Goal: Task Accomplishment & Management: Manage account settings

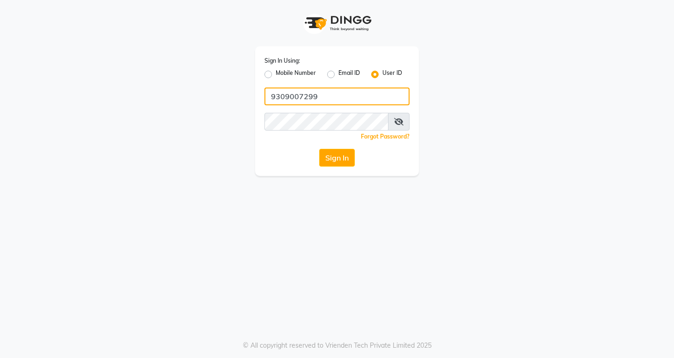
click at [362, 99] on input "9309007299" at bounding box center [337, 97] width 145 height 18
type input "9"
type input "vlccsalon"
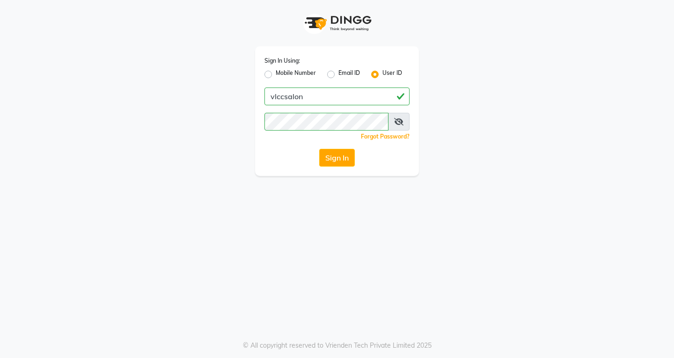
drag, startPoint x: 493, startPoint y: 207, endPoint x: 457, endPoint y: 196, distance: 37.3
click at [493, 206] on div "Sign In Using: Mobile Number Email ID User ID vlccsalon Remember me Forgot Pass…" at bounding box center [337, 179] width 674 height 358
click at [346, 160] on button "Sign In" at bounding box center [337, 158] width 36 height 18
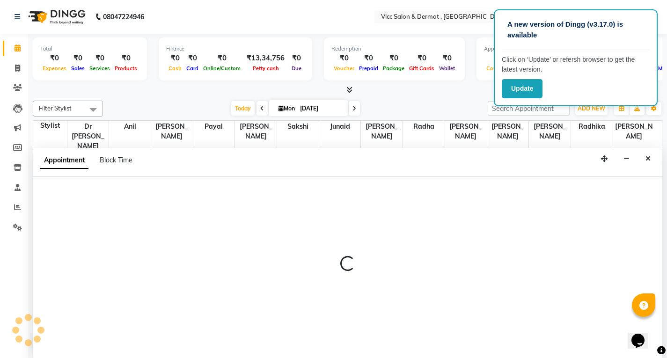
scroll to position [0, 0]
click at [19, 74] on link "Invoice" at bounding box center [14, 67] width 22 height 15
select select "service"
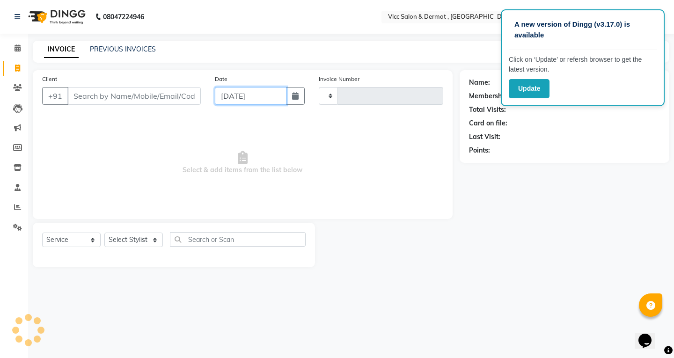
click at [229, 100] on input "[DATE]" at bounding box center [251, 96] width 72 height 18
select select "9"
select select "2025"
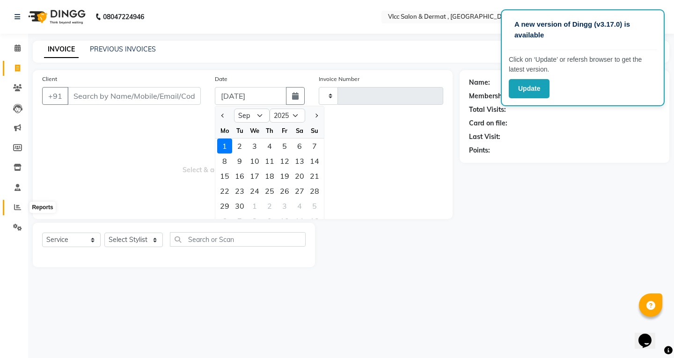
drag, startPoint x: 13, startPoint y: 207, endPoint x: 24, endPoint y: 206, distance: 10.9
click at [13, 207] on span at bounding box center [17, 207] width 16 height 11
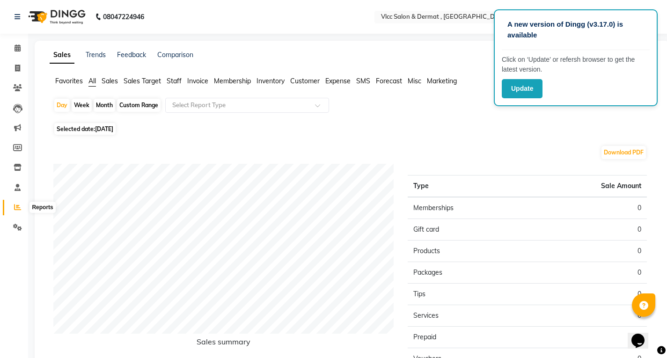
click at [17, 206] on icon at bounding box center [17, 207] width 7 height 7
click at [112, 80] on span "Sales" at bounding box center [110, 81] width 16 height 8
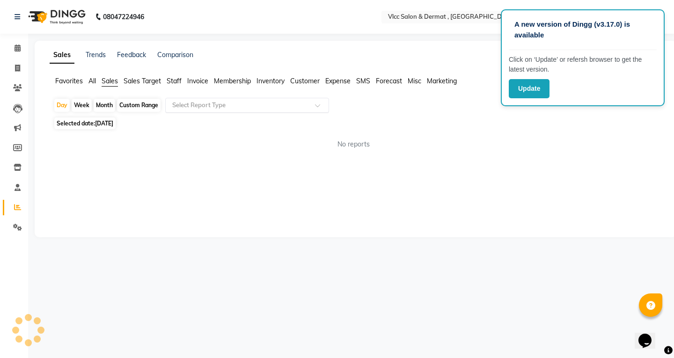
click at [199, 112] on div "Select Report Type" at bounding box center [247, 105] width 164 height 15
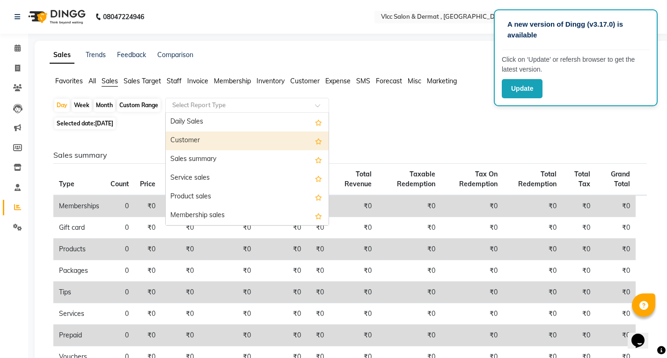
click at [187, 139] on div "Customer" at bounding box center [247, 141] width 163 height 19
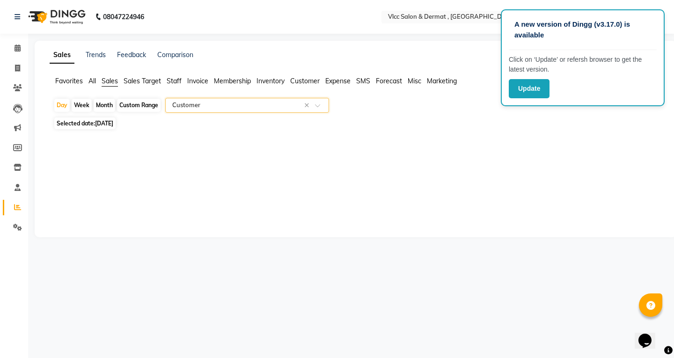
click at [97, 123] on span "[DATE]" at bounding box center [104, 123] width 18 height 7
select select "9"
select select "2025"
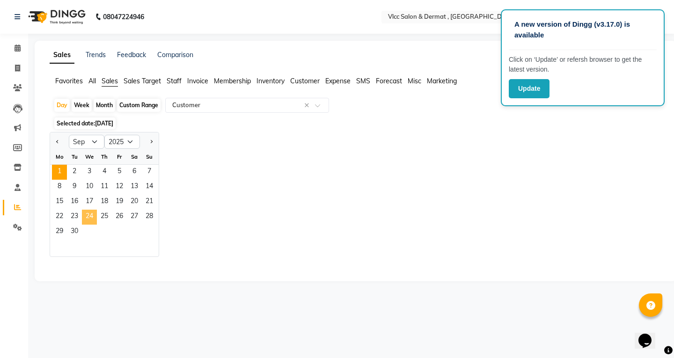
click at [93, 218] on span "24" at bounding box center [89, 217] width 15 height 15
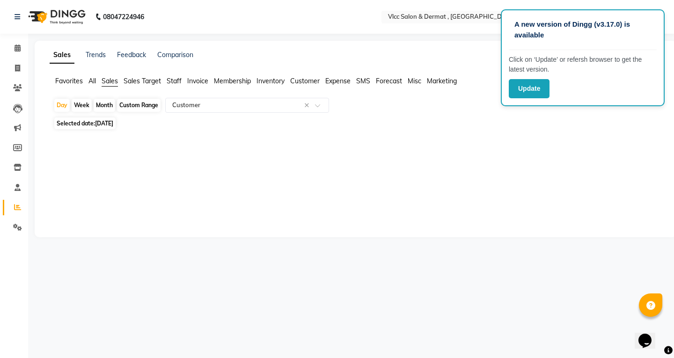
click at [104, 127] on span "Selected date: 24-09-2025" at bounding box center [84, 124] width 61 height 12
select select "9"
select select "2025"
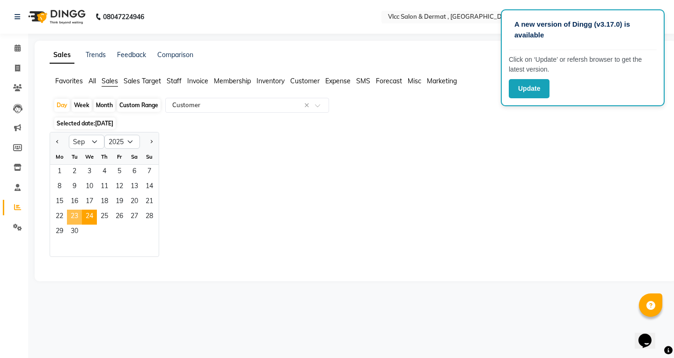
click at [73, 213] on span "23" at bounding box center [74, 217] width 15 height 15
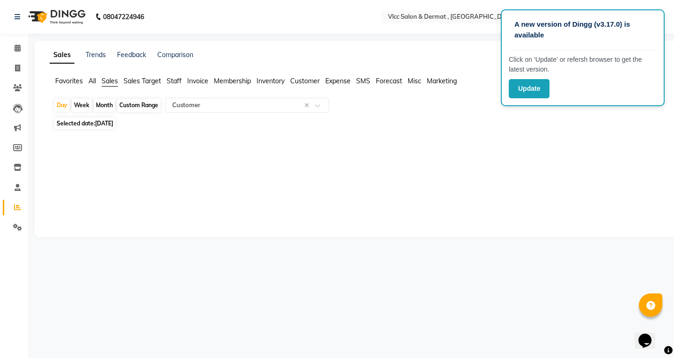
click at [96, 125] on span "23-09-2025" at bounding box center [104, 123] width 18 height 7
select select "9"
select select "2025"
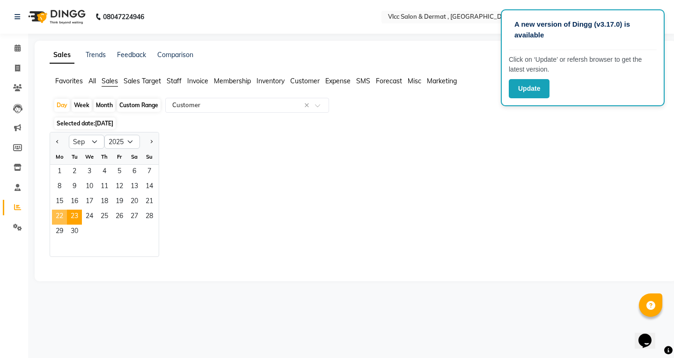
click at [59, 214] on span "22" at bounding box center [59, 217] width 15 height 15
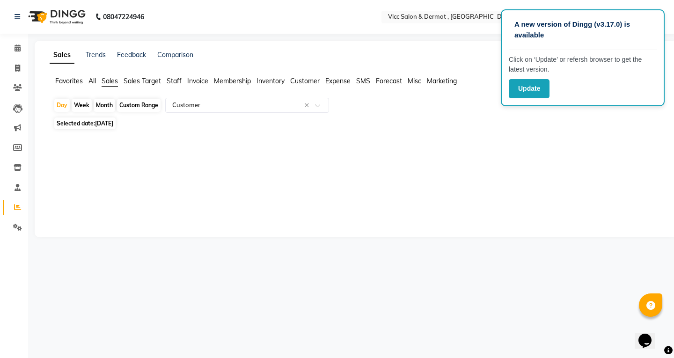
click at [82, 123] on span "Selected date: 22-09-2025" at bounding box center [84, 124] width 61 height 12
select select "9"
select select "2025"
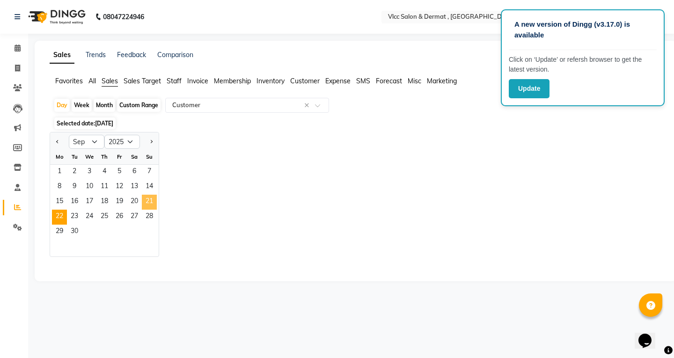
click at [153, 201] on span "21" at bounding box center [149, 202] width 15 height 15
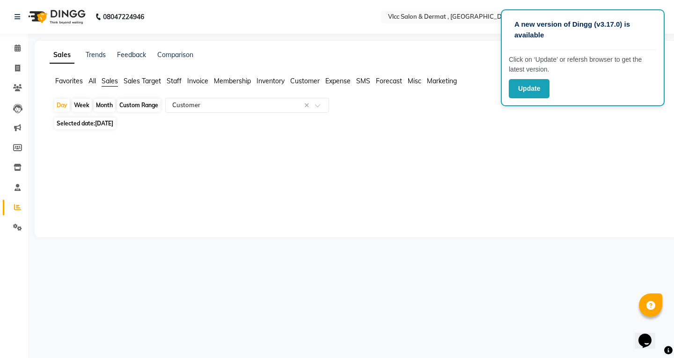
drag, startPoint x: 99, startPoint y: 116, endPoint x: 97, endPoint y: 126, distance: 9.6
click at [99, 117] on div "Day Week Month Custom Range Select Report Type × Customer × Selected date: 21-0…" at bounding box center [356, 122] width 612 height 49
click at [97, 126] on span "21-09-2025" at bounding box center [104, 123] width 18 height 7
select select "9"
select select "2025"
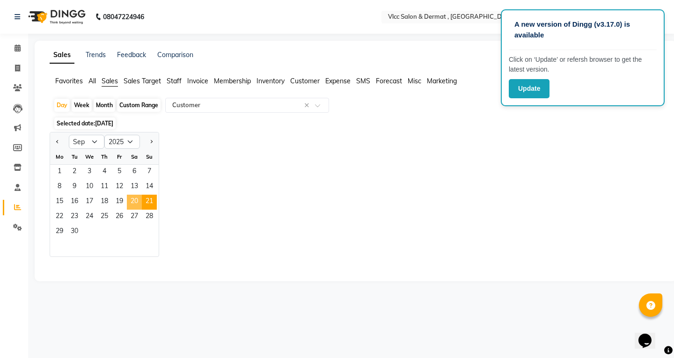
click at [134, 200] on span "20" at bounding box center [134, 202] width 15 height 15
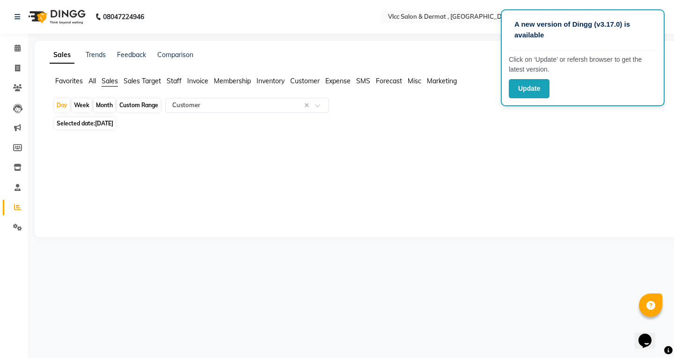
click at [104, 118] on span "Selected date: 20-09-2025" at bounding box center [84, 124] width 61 height 12
select select "9"
select select "2025"
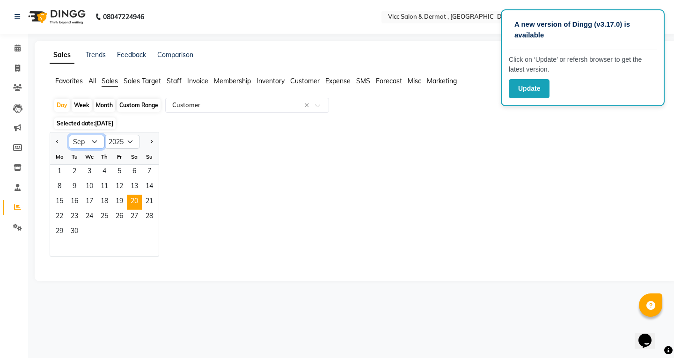
drag, startPoint x: 95, startPoint y: 139, endPoint x: 96, endPoint y: 148, distance: 9.9
click at [95, 140] on select "Jan Feb Mar Apr May Jun [DATE] Aug Sep Oct Nov Dec" at bounding box center [87, 142] width 36 height 14
click at [127, 144] on select "2015 2016 2017 2018 2019 2020 2021 2022 2023 2024 2025 2026 2027 2028 2029 2030…" at bounding box center [122, 142] width 36 height 14
click at [95, 141] on select "Jan Feb Mar Apr May Jun [DATE] Aug Sep Oct Nov Dec" at bounding box center [87, 142] width 36 height 14
select select "8"
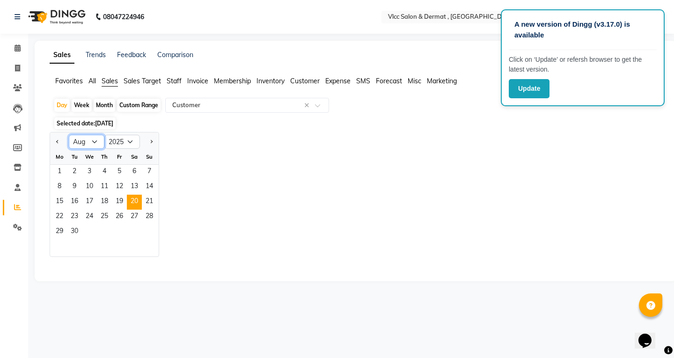
click at [69, 135] on select "Jan Feb Mar Apr May Jun [DATE] Aug Sep Oct Nov Dec" at bounding box center [87, 142] width 36 height 14
click at [157, 129] on div "Day Week Month Custom Range Select Report Type × Customer × Selected date: 20-0…" at bounding box center [356, 185] width 612 height 174
click at [96, 142] on select "Jan Feb Mar Apr May Jun [DATE] Aug Sep Oct Nov Dec" at bounding box center [87, 142] width 36 height 14
click at [69, 135] on select "Jan Feb Mar Apr May Jun [DATE] Aug Sep Oct Nov Dec" at bounding box center [87, 142] width 36 height 14
click at [222, 174] on div "Jan Feb Mar Apr May Jun [DATE] Aug Sep Oct Nov [DATE] 2016 2017 2018 2019 2020 …" at bounding box center [356, 194] width 612 height 125
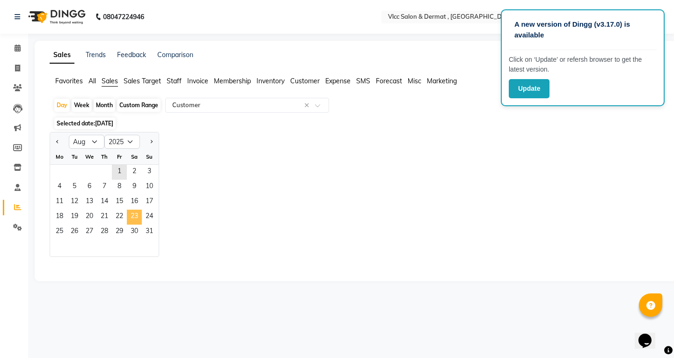
click at [133, 215] on span "23" at bounding box center [134, 217] width 15 height 15
select select "full_report"
select select "csv"
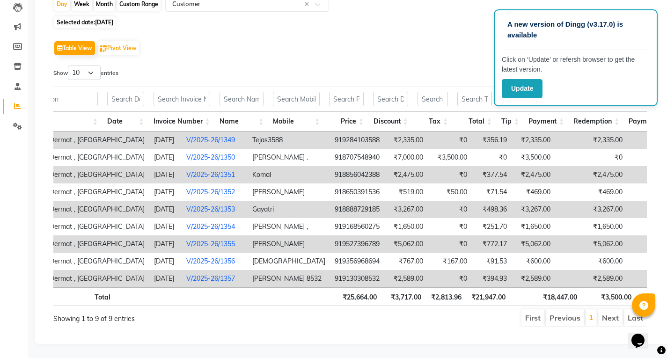
scroll to position [0, 52]
click at [443, 38] on div "Table View Pivot View Select Full Report Filtered Report Select CSV PDF Export" at bounding box center [350, 48] width 594 height 20
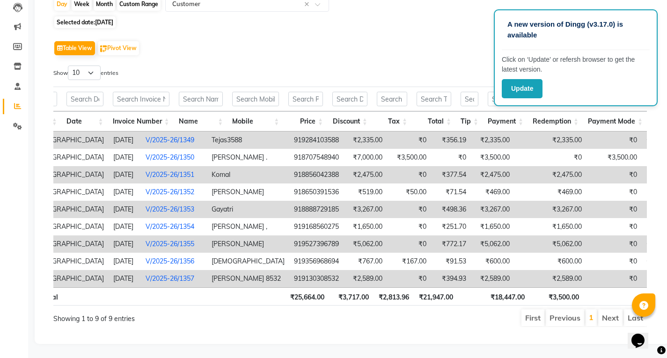
scroll to position [0, 89]
click at [458, 66] on div "Search:" at bounding box center [502, 75] width 290 height 18
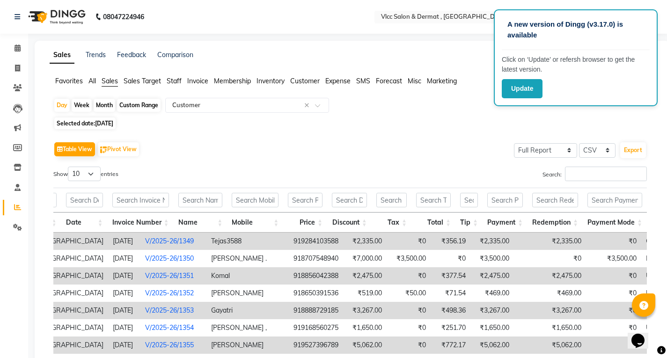
click at [97, 123] on span "23-08-2025" at bounding box center [104, 123] width 18 height 7
select select "8"
select select "2025"
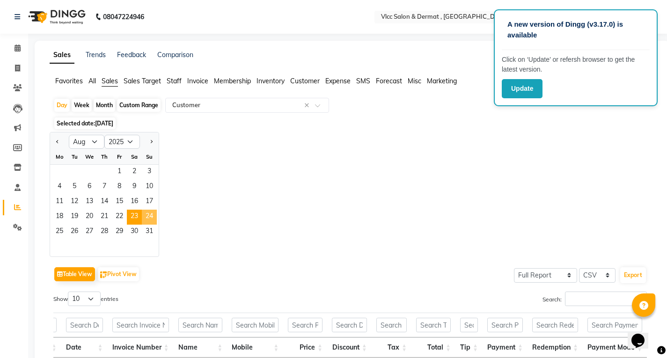
click at [152, 218] on span "24" at bounding box center [149, 217] width 15 height 15
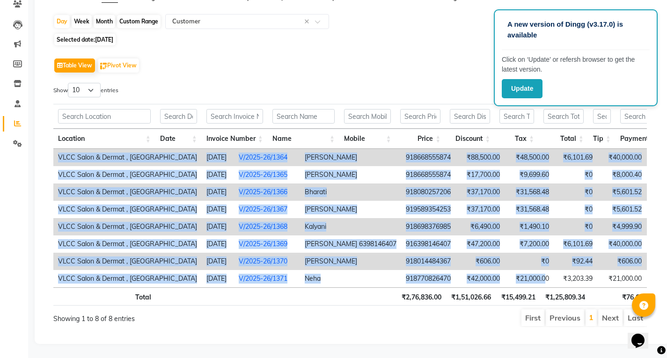
drag, startPoint x: 488, startPoint y: 273, endPoint x: 530, endPoint y: 279, distance: 42.1
click at [530, 279] on div "Location Date Invoice Number Name Mobile Price Discount Tax Total Tip Payment R…" at bounding box center [350, 218] width 594 height 139
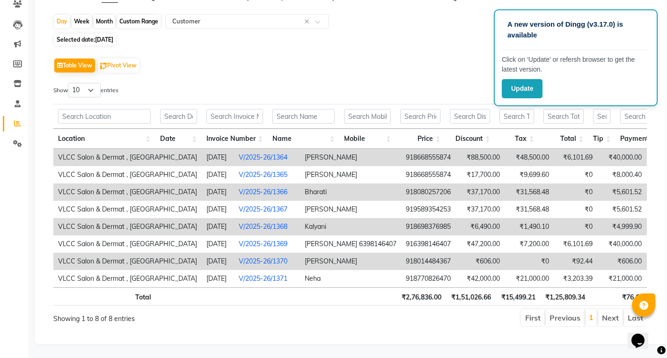
drag, startPoint x: 464, startPoint y: 341, endPoint x: 475, endPoint y: 316, distance: 27.7
click at [465, 340] on div "Sales Trends Feedback Comparison Generate Report Favorites All Sales Sales Targ…" at bounding box center [352, 150] width 635 height 387
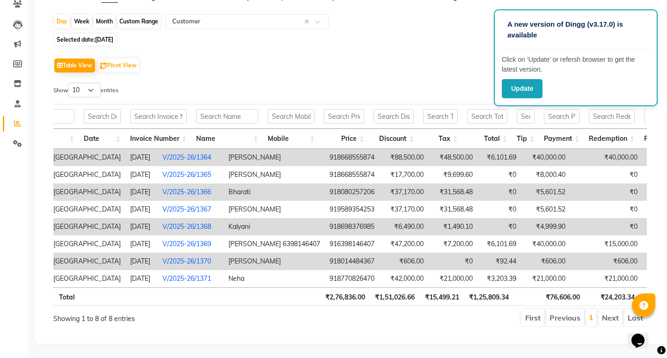
click at [387, 56] on div "Table View Pivot View Select Full Report Filtered Report Select CSV PDF Export" at bounding box center [350, 66] width 594 height 20
drag, startPoint x: 84, startPoint y: 78, endPoint x: 91, endPoint y: 133, distance: 56.2
click at [84, 83] on select "10 25 50 100" at bounding box center [84, 90] width 33 height 15
select select "100"
click at [69, 83] on select "10 25 50 100" at bounding box center [84, 90] width 33 height 15
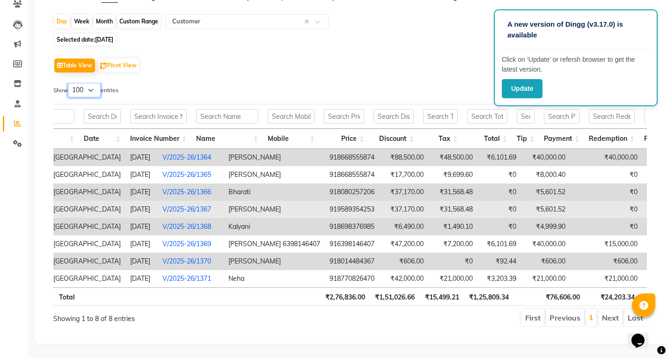
scroll to position [98, 0]
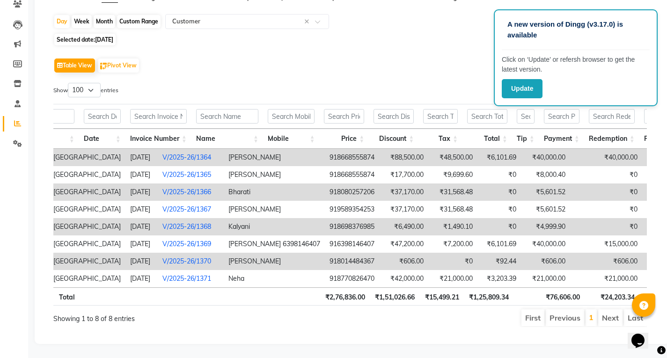
click at [478, 66] on div "Table View Pivot View Select Full Report Filtered Report Select CSV PDF Export …" at bounding box center [350, 192] width 594 height 272
click at [422, 65] on div "Table View Pivot View Select Full Report Filtered Report Select CSV PDF Export …" at bounding box center [350, 192] width 594 height 272
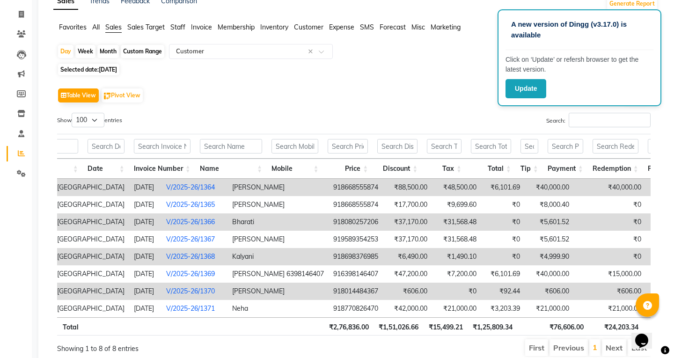
scroll to position [0, 0]
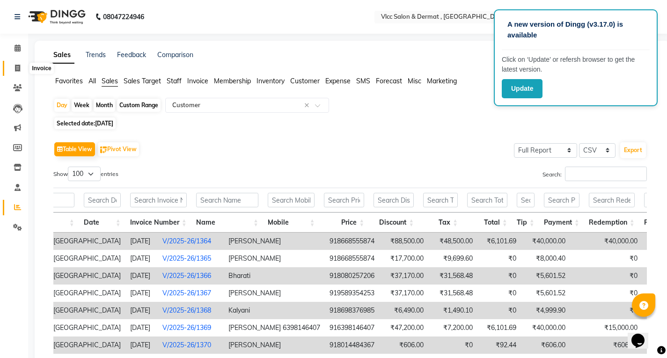
click at [21, 64] on span at bounding box center [17, 68] width 16 height 11
select select "service"
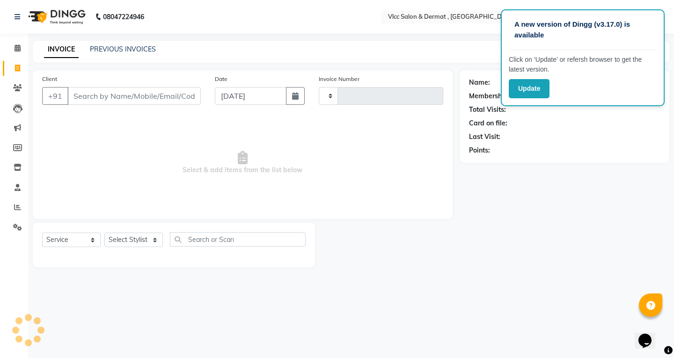
type input "1374"
select select "5256"
click at [228, 97] on input "[DATE]" at bounding box center [251, 96] width 72 height 18
select select "9"
select select "2025"
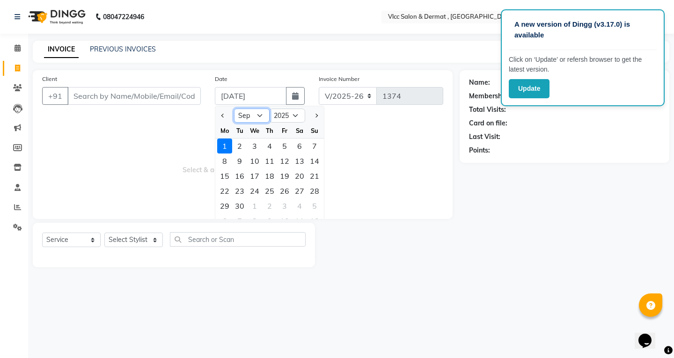
click at [262, 116] on select "Jan Feb Mar Apr May Jun [DATE] Aug Sep Oct Nov Dec" at bounding box center [252, 116] width 36 height 14
select select "8"
click at [234, 109] on select "Jan Feb Mar Apr May Jun [DATE] Aug Sep Oct Nov Dec" at bounding box center [252, 116] width 36 height 14
click at [315, 193] on div "24" at bounding box center [314, 191] width 15 height 15
type input "[DATE]"
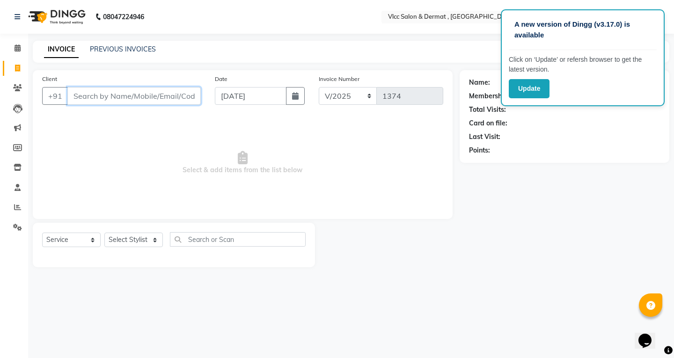
click at [146, 101] on input "Client" at bounding box center [133, 96] width 133 height 18
click at [140, 241] on select "Select Stylist [PERSON_NAME] [PERSON_NAME] [PERSON_NAME] [PERSON_NAME] [PERSON_…" at bounding box center [133, 240] width 59 height 15
click at [258, 197] on span "Select & add items from the list below" at bounding box center [242, 163] width 401 height 94
click at [136, 92] on input "Client" at bounding box center [133, 96] width 133 height 18
type input "[PERSON_NAME]"
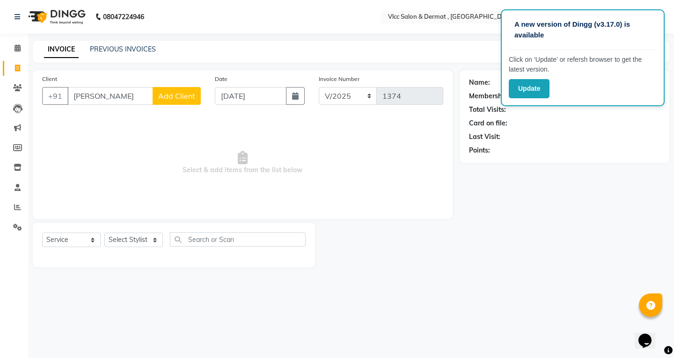
drag, startPoint x: 102, startPoint y: 119, endPoint x: 130, endPoint y: 157, distance: 47.2
click at [104, 120] on span "Select & add items from the list below" at bounding box center [242, 163] width 401 height 94
click at [543, 90] on button "Update" at bounding box center [529, 88] width 41 height 19
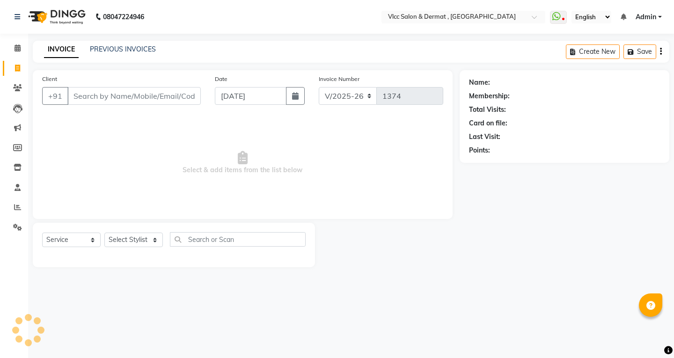
select select "5256"
select select "service"
click at [101, 93] on input "Client" at bounding box center [133, 96] width 133 height 18
click at [161, 137] on span "Select & add items from the list below" at bounding box center [242, 163] width 401 height 94
click at [125, 84] on div "Client +91 [PERSON_NAME] Add Client" at bounding box center [121, 93] width 173 height 38
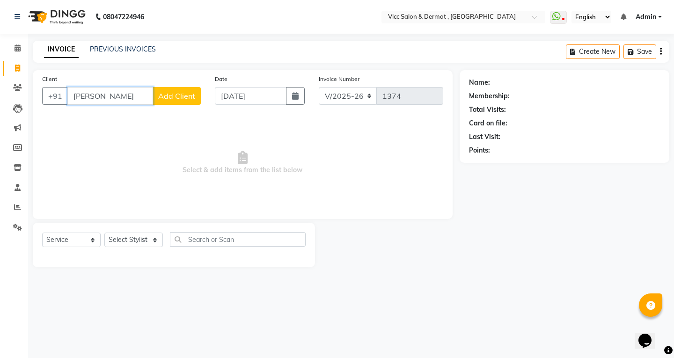
click at [126, 88] on input "[PERSON_NAME]" at bounding box center [110, 96] width 86 height 18
click at [125, 89] on input "[PERSON_NAME]" at bounding box center [110, 96] width 86 height 18
type input "N"
type input "8770826470"
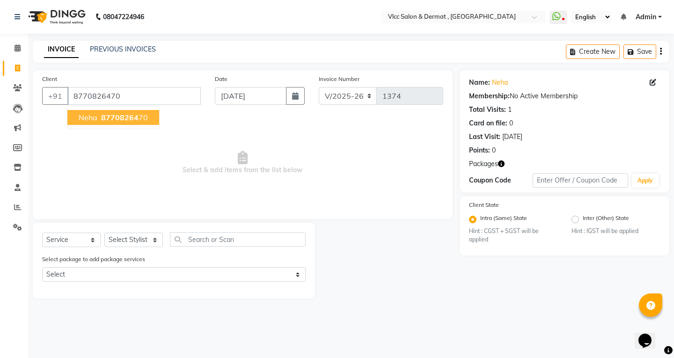
click at [105, 121] on span "87708264" at bounding box center [119, 117] width 37 height 9
drag, startPoint x: 81, startPoint y: 239, endPoint x: 83, endPoint y: 245, distance: 6.2
click at [81, 239] on select "Select Service Product Membership Package Voucher Prepaid Gift Card" at bounding box center [71, 240] width 59 height 15
select select "product"
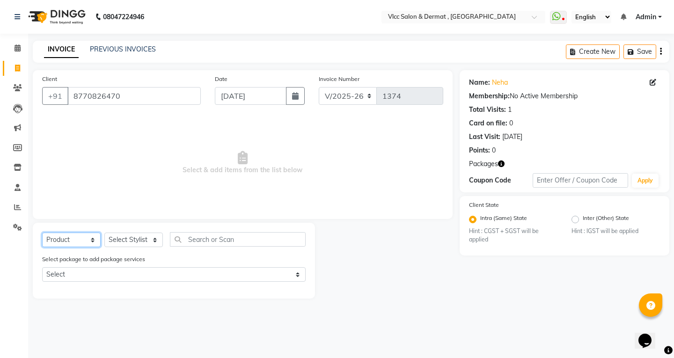
click at [42, 233] on select "Select Service Product Membership Package Voucher Prepaid Gift Card" at bounding box center [71, 240] width 59 height 15
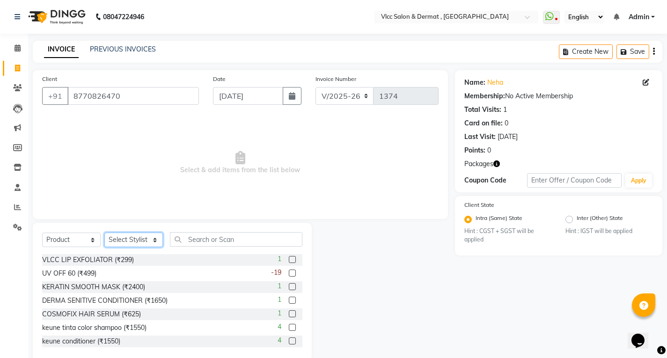
click at [140, 238] on select "Select Stylist [PERSON_NAME] [PERSON_NAME] [PERSON_NAME] [PERSON_NAME] [PERSON_…" at bounding box center [133, 240] width 59 height 15
select select "72795"
click at [104, 233] on select "Select Stylist [PERSON_NAME] [PERSON_NAME] [PERSON_NAME] [PERSON_NAME] [PERSON_…" at bounding box center [133, 240] width 59 height 15
click at [193, 239] on input "text" at bounding box center [236, 239] width 133 height 15
click at [289, 275] on label at bounding box center [292, 273] width 7 height 7
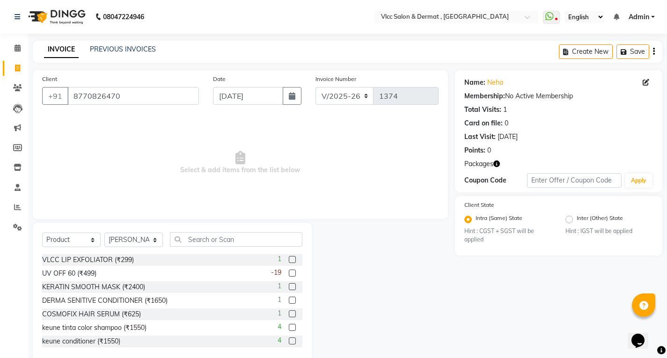
click at [289, 275] on input "checkbox" at bounding box center [292, 274] width 6 height 6
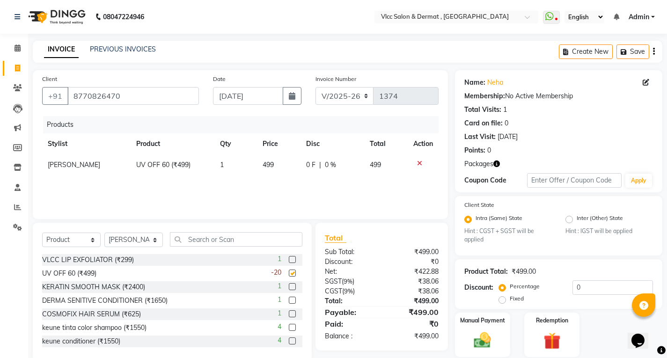
checkbox input "false"
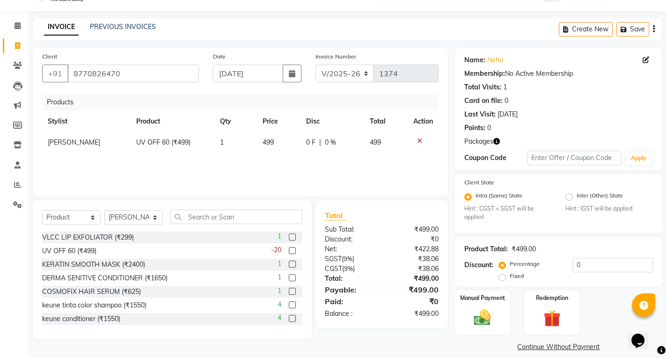
scroll to position [32, 0]
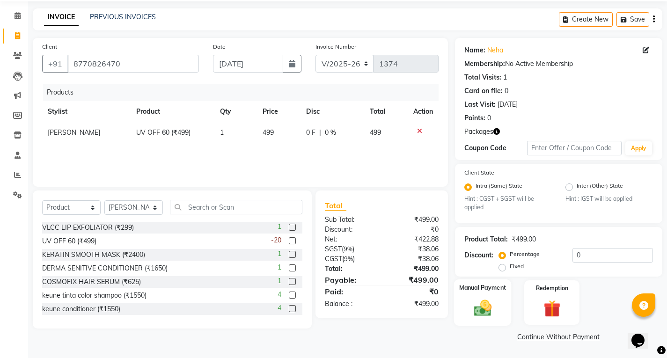
drag, startPoint x: 474, startPoint y: 304, endPoint x: 482, endPoint y: 303, distance: 7.5
click at [475, 304] on img at bounding box center [482, 308] width 29 height 20
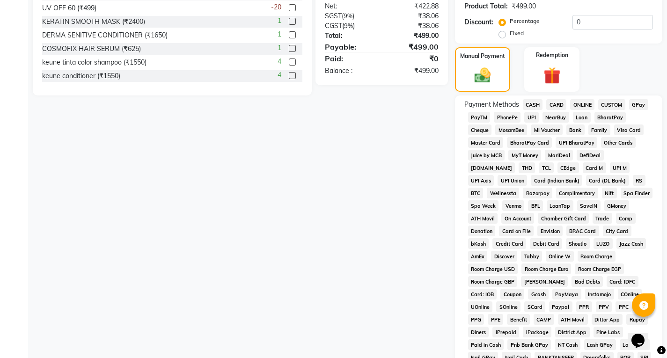
scroll to position [266, 0]
click at [529, 115] on span "UPI" at bounding box center [531, 116] width 15 height 11
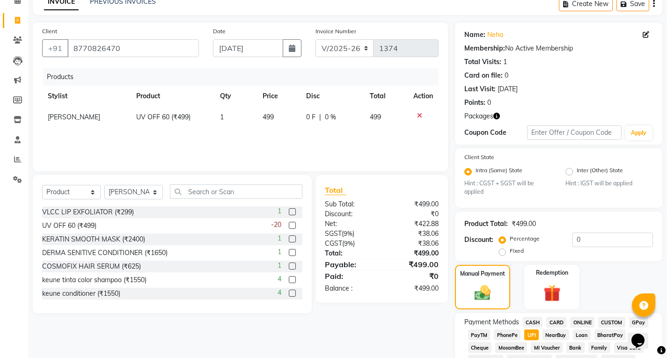
scroll to position [0, 0]
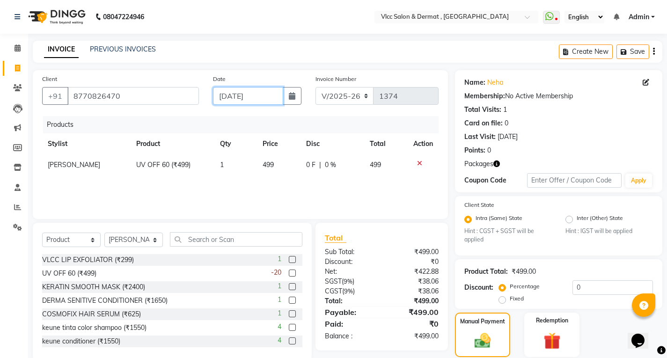
click at [229, 99] on input "[DATE]" at bounding box center [248, 96] width 70 height 18
select select "9"
select select "2025"
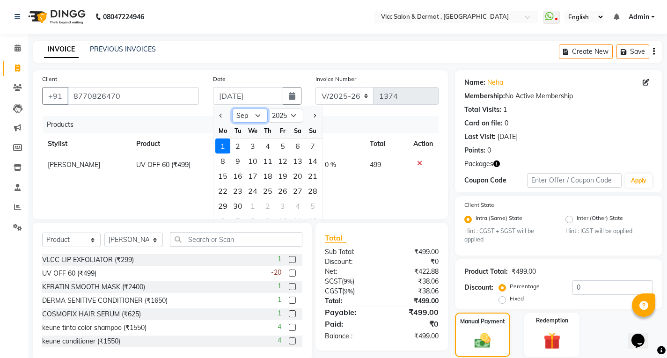
click at [259, 119] on select "Jan Feb Mar Apr May Jun [DATE] Aug Sep Oct Nov Dec" at bounding box center [250, 116] width 36 height 14
select select "8"
click at [232, 109] on select "Jan Feb Mar Apr May Jun [DATE] Aug Sep Oct Nov Dec" at bounding box center [250, 116] width 36 height 14
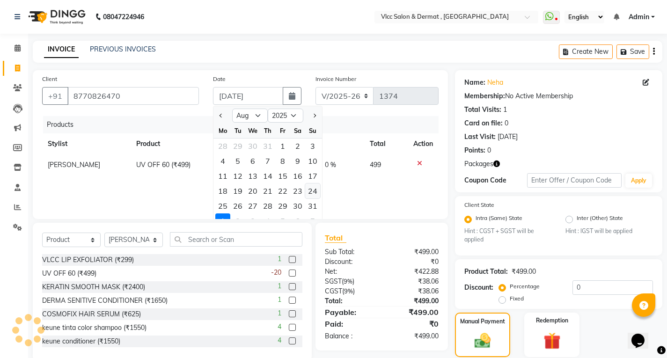
click at [313, 190] on div "24" at bounding box center [312, 191] width 15 height 15
type input "[DATE]"
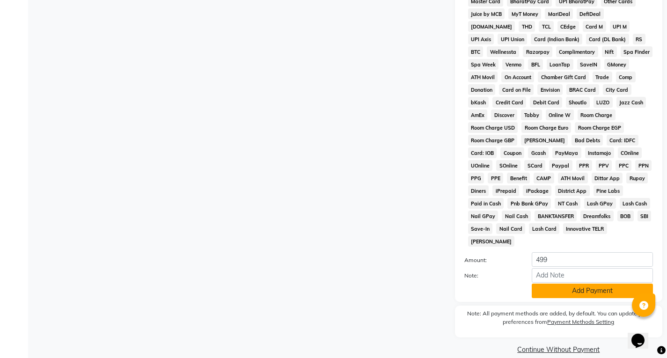
click at [576, 284] on button "Add Payment" at bounding box center [592, 291] width 121 height 15
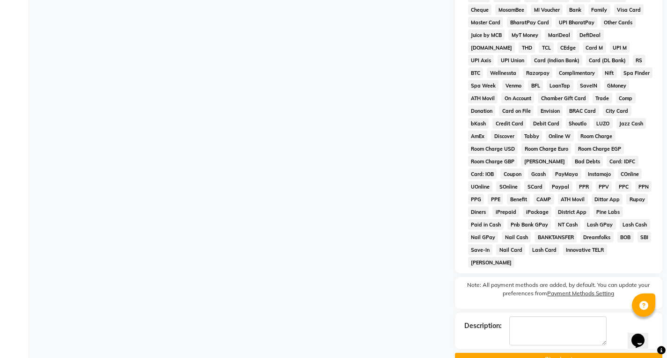
scroll to position [397, 0]
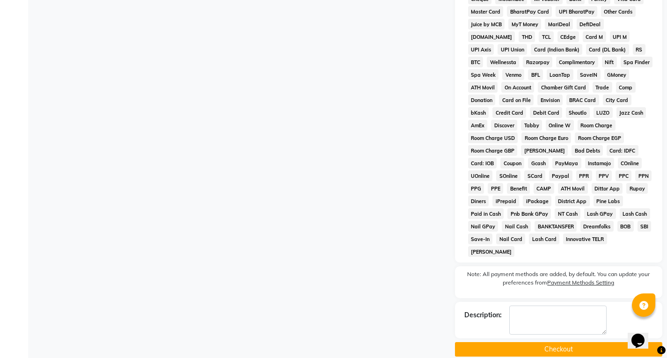
click at [551, 342] on button "Checkout" at bounding box center [558, 349] width 207 height 15
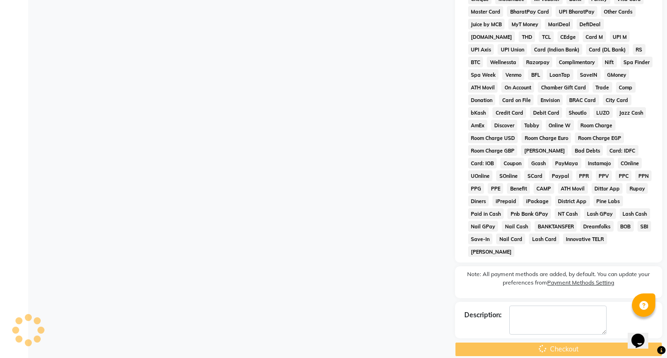
scroll to position [240, 0]
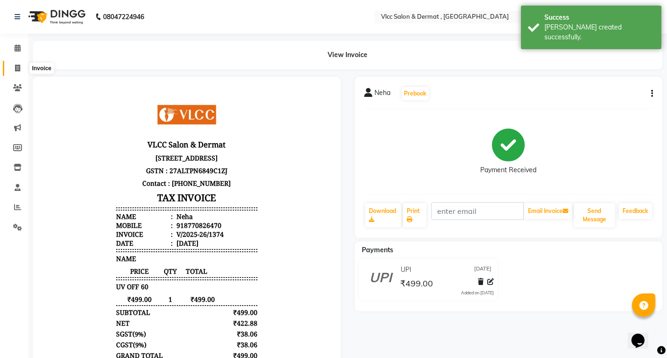
click at [15, 68] on icon at bounding box center [17, 68] width 5 height 7
select select "service"
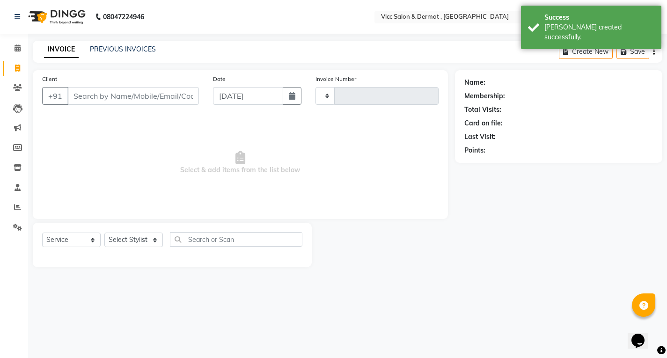
type input "1375"
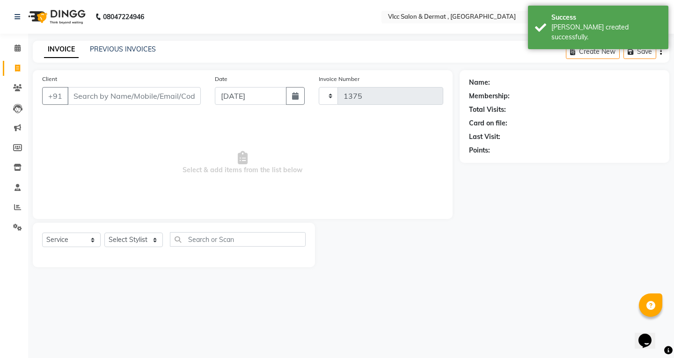
select select "5256"
click at [228, 96] on input "[DATE]" at bounding box center [251, 96] width 72 height 18
select select "9"
select select "2025"
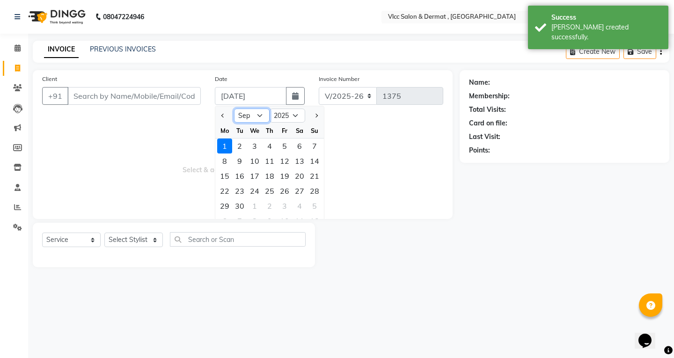
click at [260, 116] on select "Jan Feb Mar Apr May Jun [DATE] Aug Sep Oct Nov Dec" at bounding box center [252, 116] width 36 height 14
select select "8"
click at [234, 109] on select "Jan Feb Mar Apr May Jun [DATE] Aug Sep Oct Nov Dec" at bounding box center [252, 116] width 36 height 14
click at [317, 192] on div "24" at bounding box center [314, 191] width 15 height 15
type input "[DATE]"
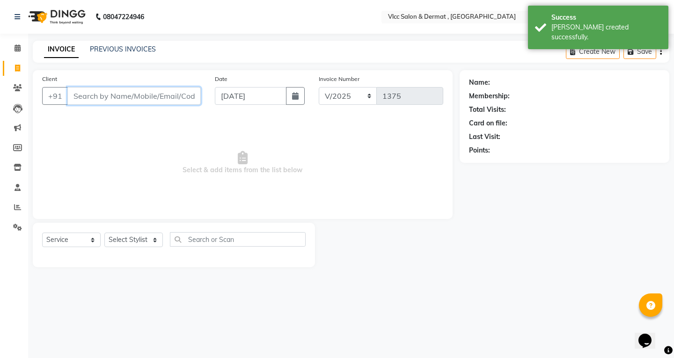
click at [147, 98] on input "Client" at bounding box center [133, 96] width 133 height 18
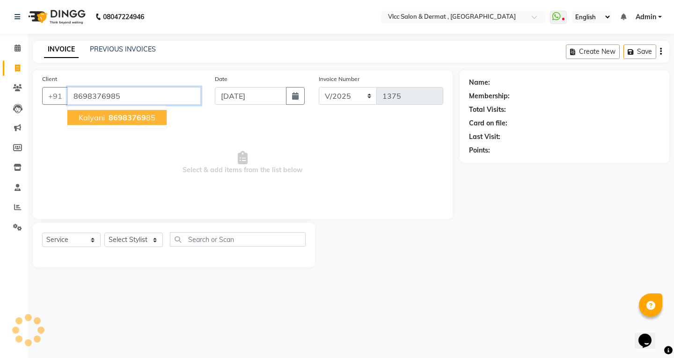
type input "8698376985"
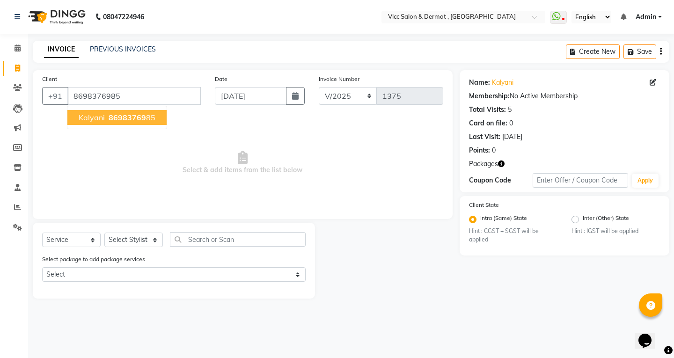
click at [112, 116] on span "86983769" at bounding box center [127, 117] width 37 height 9
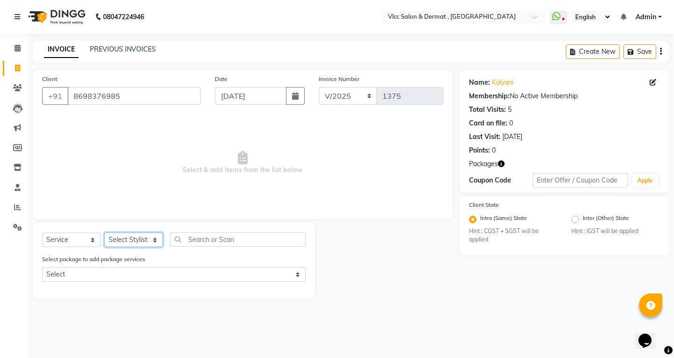
click at [119, 239] on select "Select Stylist [PERSON_NAME] [PERSON_NAME] [PERSON_NAME] [PERSON_NAME] [PERSON_…" at bounding box center [133, 240] width 59 height 15
select select "61236"
click at [104, 233] on select "Select Stylist [PERSON_NAME] [PERSON_NAME] [PERSON_NAME] [PERSON_NAME] [PERSON_…" at bounding box center [133, 240] width 59 height 15
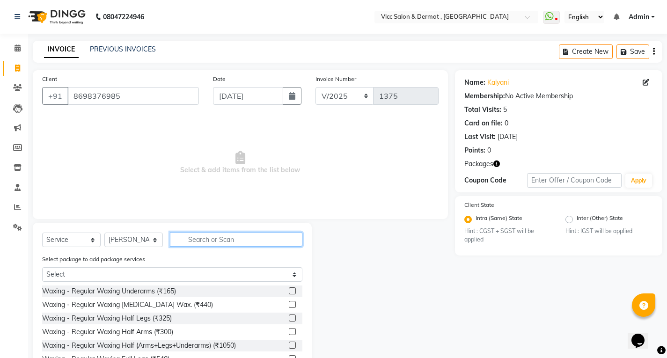
click at [205, 235] on input "text" at bounding box center [236, 239] width 133 height 15
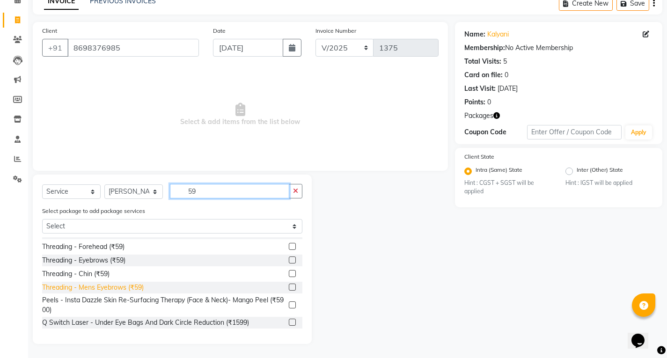
scroll to position [94, 0]
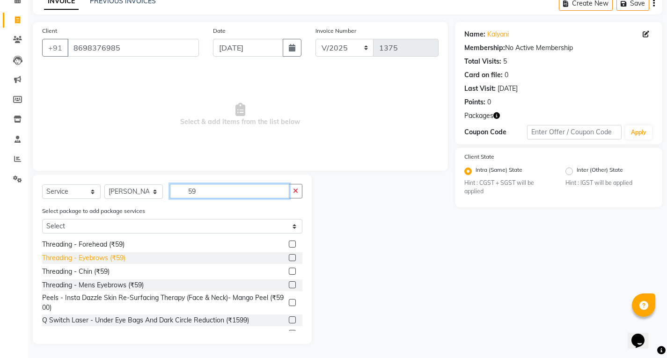
type input "59"
click at [111, 258] on div "Threading - Eyebrows (₹59)" at bounding box center [83, 258] width 83 height 10
checkbox input "false"
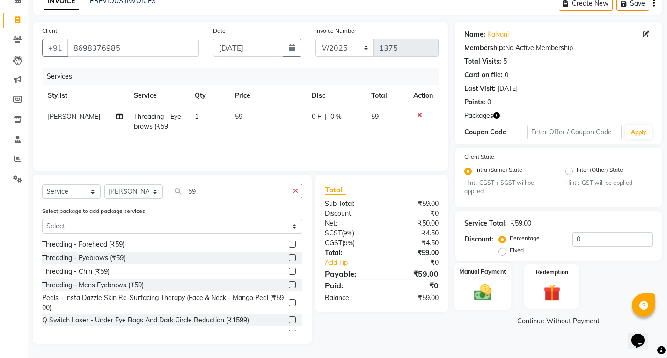
click at [477, 280] on div "Manual Payment" at bounding box center [483, 287] width 58 height 46
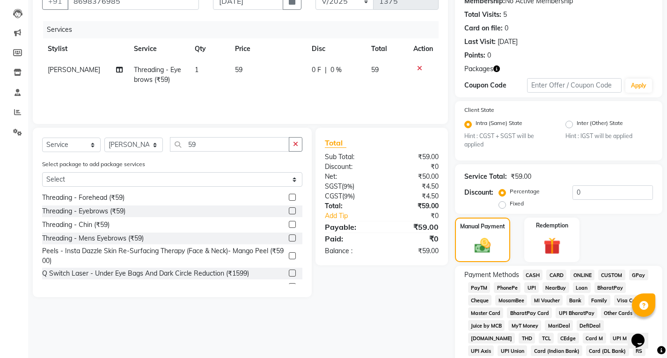
click at [535, 288] on span "UPI" at bounding box center [531, 287] width 15 height 11
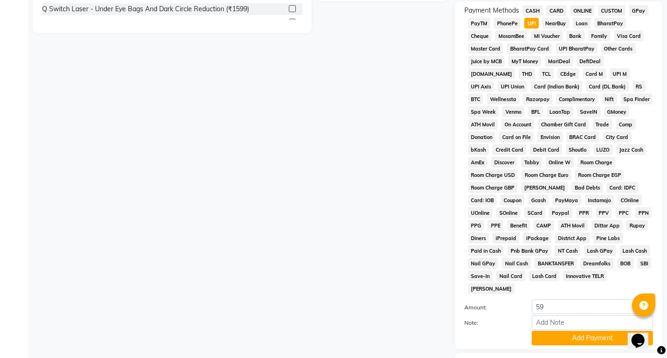
scroll to position [376, 0]
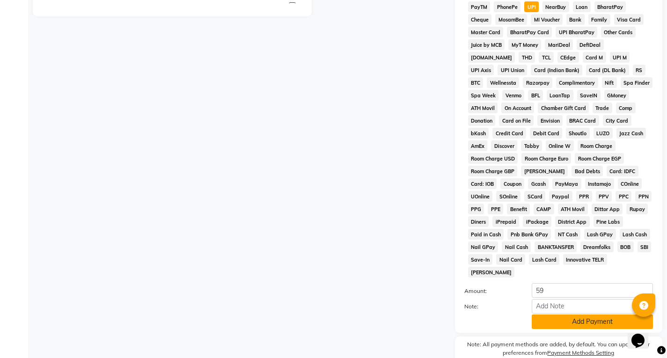
click at [572, 315] on button "Add Payment" at bounding box center [592, 322] width 121 height 15
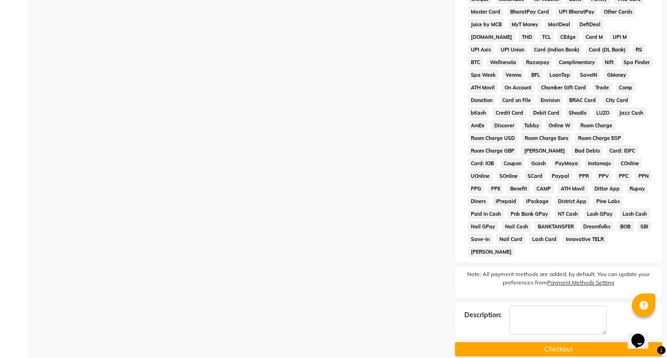
click at [560, 342] on button "Checkout" at bounding box center [558, 349] width 207 height 15
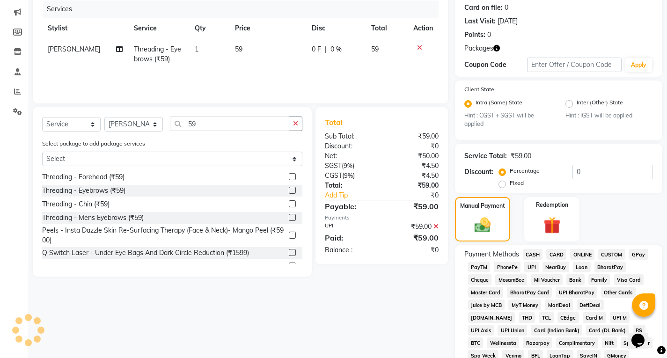
scroll to position [61, 0]
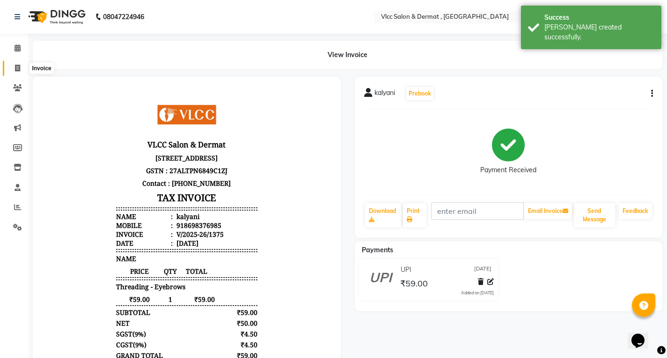
click at [16, 70] on icon at bounding box center [17, 68] width 5 height 7
select select "service"
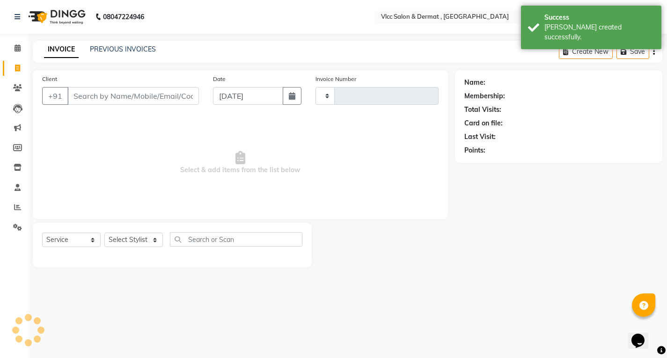
type input "1376"
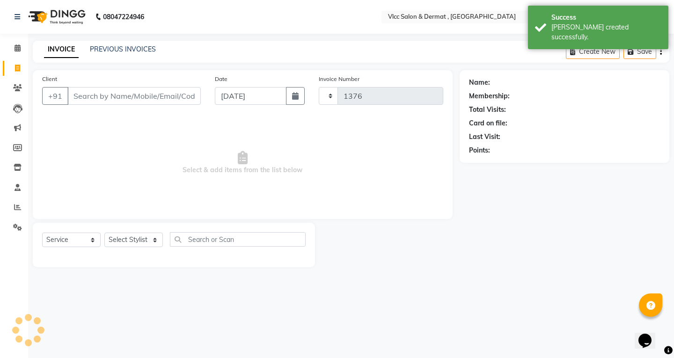
select select "5256"
click at [229, 98] on input "[DATE]" at bounding box center [251, 96] width 72 height 18
select select "9"
select select "2025"
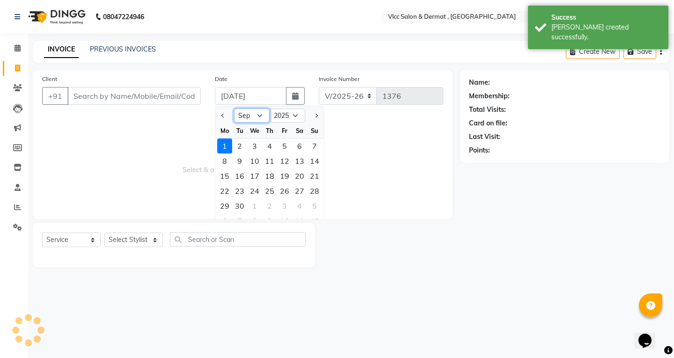
click at [256, 115] on select "Jan Feb Mar Apr May Jun [DATE] Aug Sep Oct Nov Dec" at bounding box center [252, 116] width 36 height 14
select select "8"
click at [234, 109] on select "Jan Feb Mar Apr May Jun [DATE] Aug Sep Oct Nov Dec" at bounding box center [252, 116] width 36 height 14
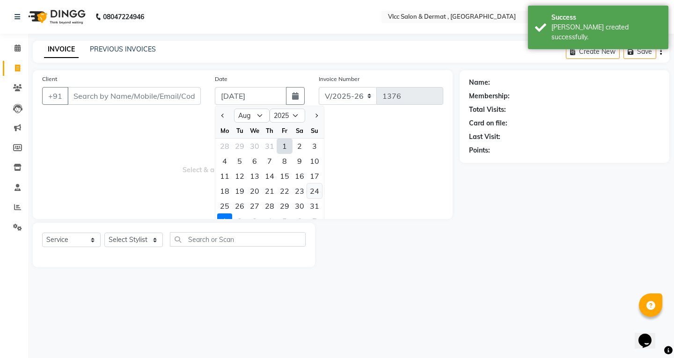
click at [316, 192] on div "24" at bounding box center [314, 191] width 15 height 15
type input "[DATE]"
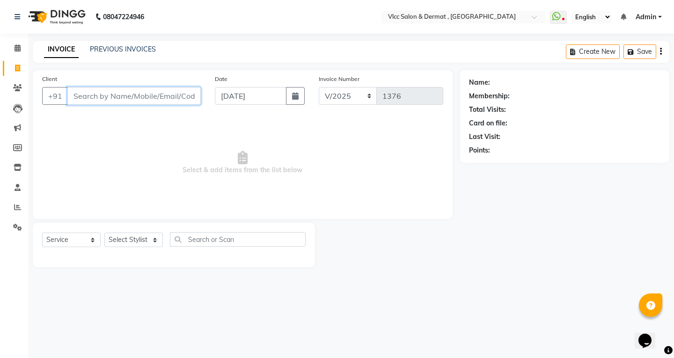
click at [186, 98] on input "Client" at bounding box center [133, 96] width 133 height 18
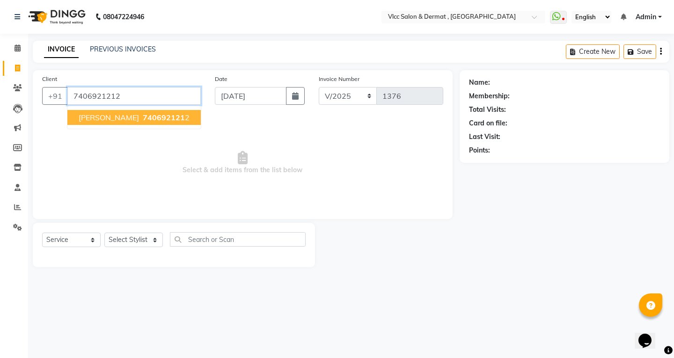
type input "7406921212"
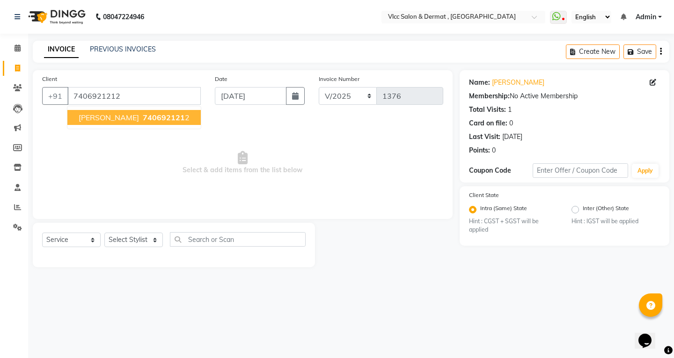
click at [143, 118] on span "740692121" at bounding box center [164, 117] width 42 height 9
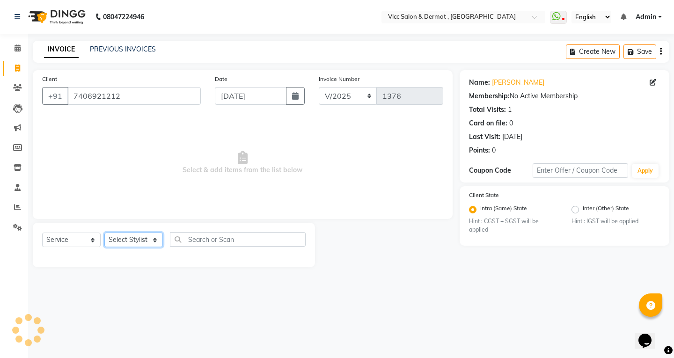
click at [131, 241] on select "Select Stylist [PERSON_NAME] [PERSON_NAME] [PERSON_NAME] [PERSON_NAME] [PERSON_…" at bounding box center [133, 240] width 59 height 15
select select "37781"
click at [104, 233] on select "Select Stylist [PERSON_NAME] [PERSON_NAME] [PERSON_NAME] [PERSON_NAME] [PERSON_…" at bounding box center [133, 240] width 59 height 15
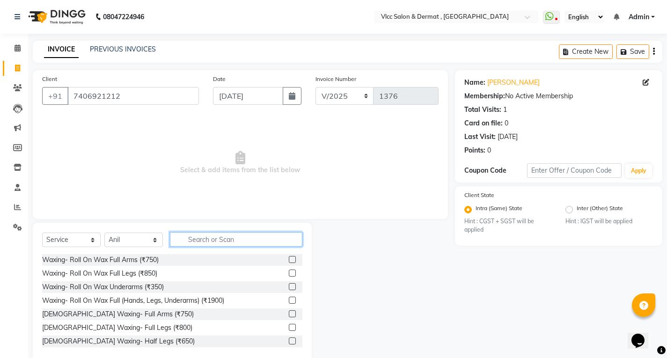
click at [206, 240] on input "text" at bounding box center [236, 239] width 133 height 15
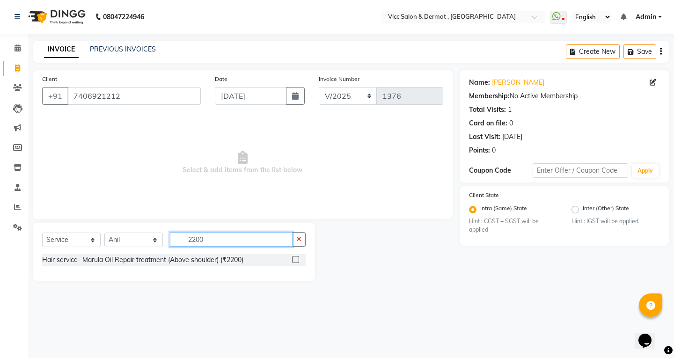
type input "2200"
click at [293, 258] on label at bounding box center [295, 259] width 7 height 7
click at [293, 258] on input "checkbox" at bounding box center [295, 260] width 6 height 6
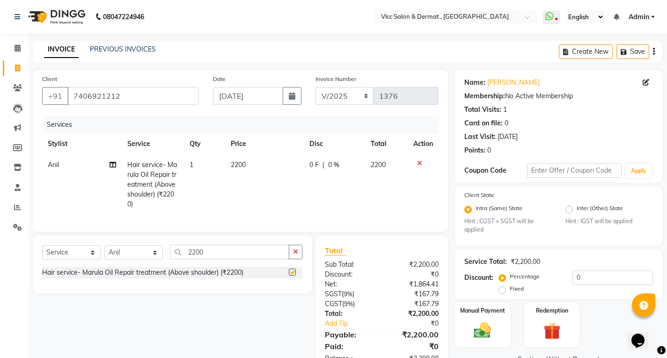
checkbox input "false"
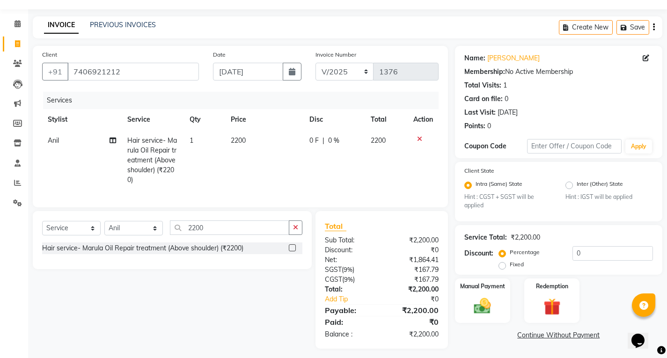
scroll to position [36, 0]
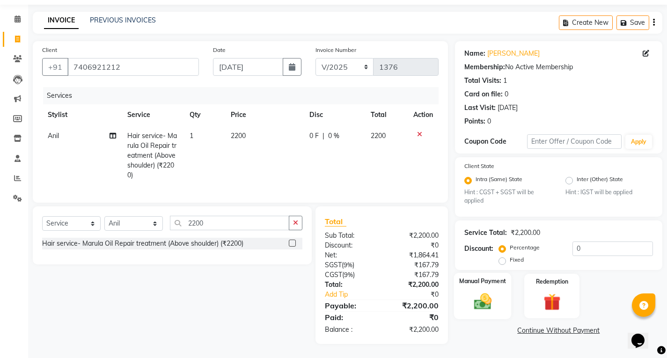
click at [496, 298] on img at bounding box center [482, 302] width 29 height 20
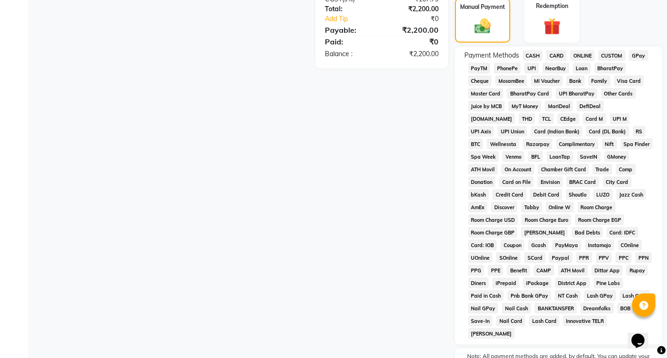
scroll to position [254, 0]
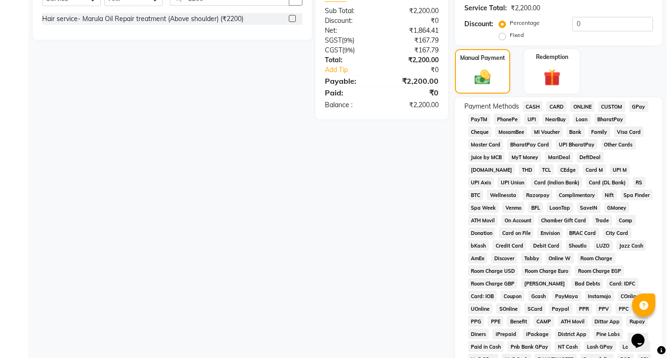
click at [529, 121] on span "UPI" at bounding box center [531, 119] width 15 height 11
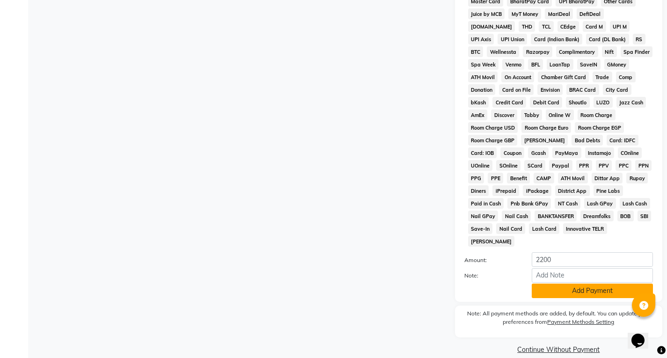
click at [567, 284] on button "Add Payment" at bounding box center [592, 291] width 121 height 15
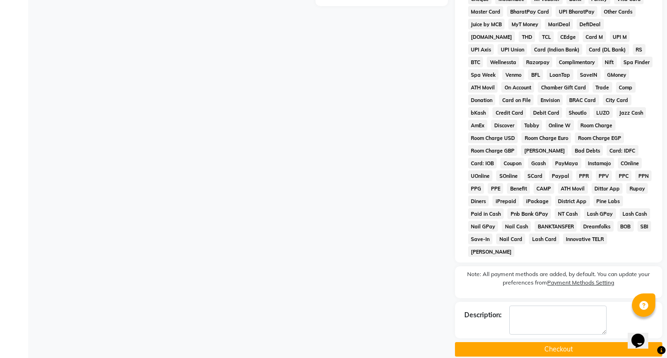
click at [572, 342] on button "Checkout" at bounding box center [558, 349] width 207 height 15
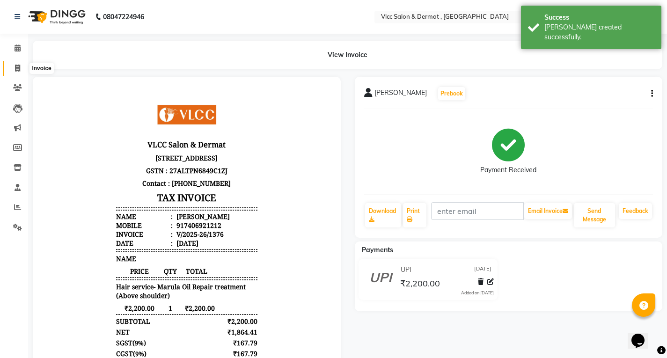
click at [15, 67] on icon at bounding box center [17, 68] width 5 height 7
select select "service"
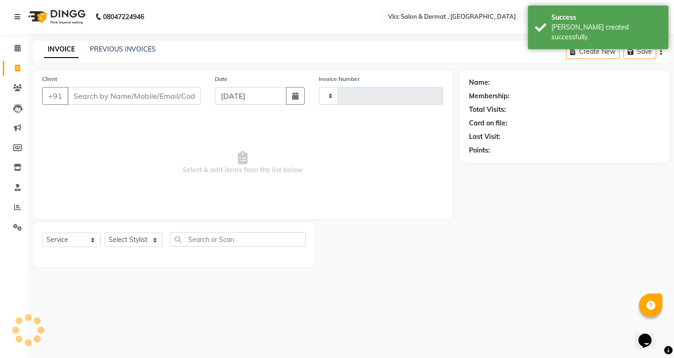
type input "1377"
select select "5256"
click at [228, 98] on input "[DATE]" at bounding box center [251, 96] width 72 height 18
select select "9"
select select "2025"
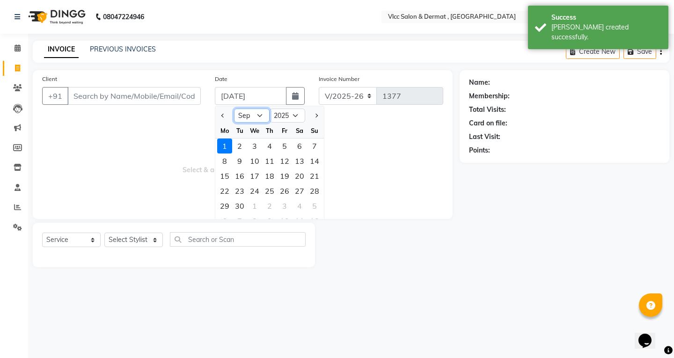
click at [258, 115] on select "Jan Feb Mar Apr May Jun [DATE] Aug Sep Oct Nov Dec" at bounding box center [252, 116] width 36 height 14
select select "8"
click at [234, 109] on select "Jan Feb Mar Apr May Jun [DATE] Aug Sep Oct Nov Dec" at bounding box center [252, 116] width 36 height 14
click at [318, 193] on div "24" at bounding box center [314, 191] width 15 height 15
type input "[DATE]"
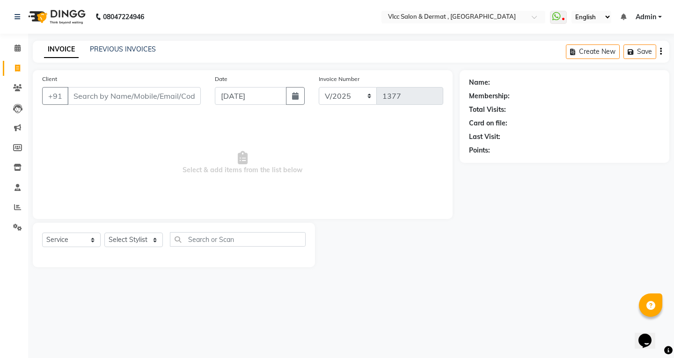
drag, startPoint x: 346, startPoint y: 319, endPoint x: 360, endPoint y: 305, distance: 20.2
click at [346, 319] on div "08047224946 Select Location × Vlcc Salon & Dermat , [GEOGRAPHIC_DATA] WhatsApp …" at bounding box center [337, 179] width 674 height 358
click at [158, 161] on span "Select & add items from the list below" at bounding box center [242, 163] width 401 height 94
click at [146, 95] on input "Client" at bounding box center [133, 96] width 133 height 18
click at [20, 211] on span at bounding box center [17, 207] width 16 height 11
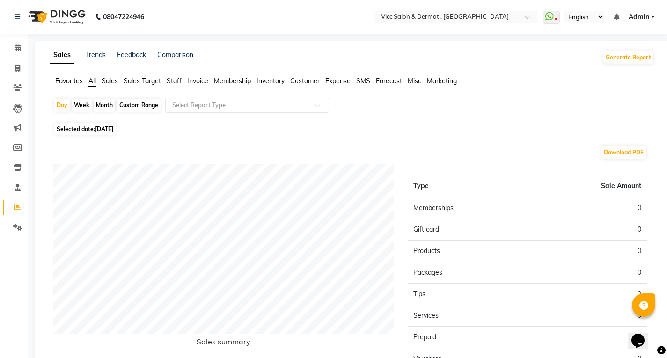
click at [105, 129] on span "[DATE]" at bounding box center [104, 129] width 18 height 7
select select "9"
select select "2025"
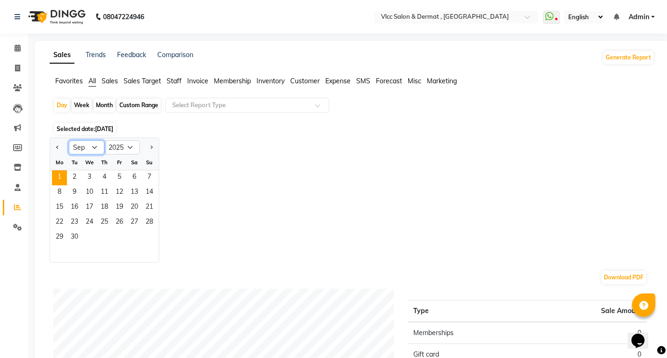
click at [95, 147] on select "Jan Feb Mar Apr May Jun [DATE] Aug Sep Oct Nov Dec" at bounding box center [87, 147] width 36 height 14
select select "8"
click at [69, 140] on select "Jan Feb Mar Apr May Jun [DATE] Aug Sep Oct Nov Dec" at bounding box center [87, 147] width 36 height 14
click at [147, 219] on span "24" at bounding box center [149, 222] width 15 height 15
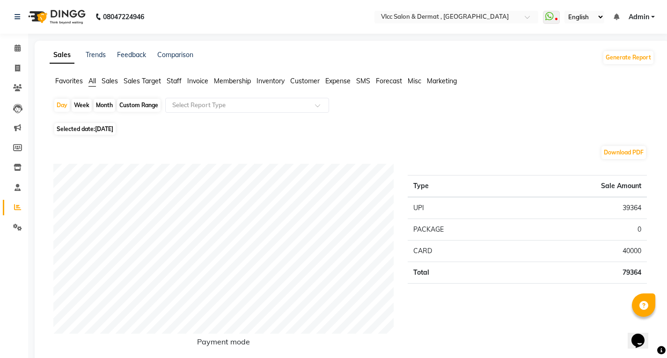
click at [100, 81] on ul "Favorites All Sales Sales Target Staff Invoice Membership Inventory Customer Ex…" at bounding box center [352, 81] width 605 height 10
click at [113, 84] on span "Sales" at bounding box center [110, 81] width 16 height 8
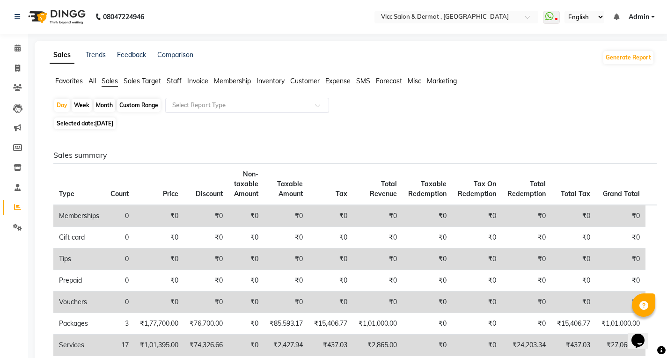
click at [180, 108] on input "text" at bounding box center [237, 105] width 135 height 9
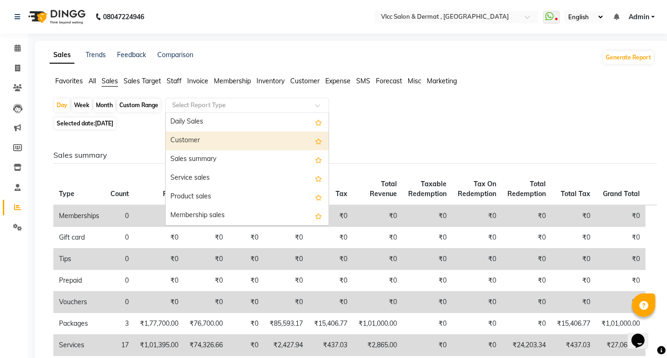
click at [185, 142] on div "Customer" at bounding box center [247, 141] width 163 height 19
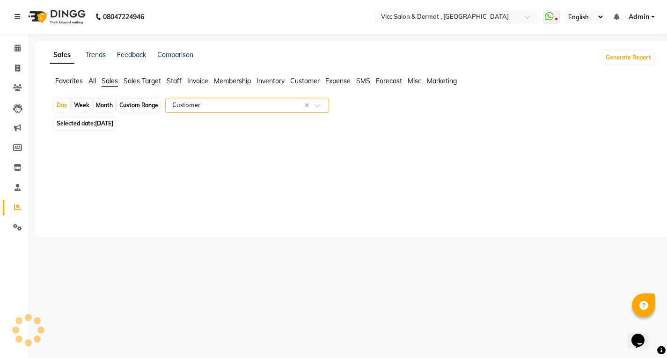
select select "full_report"
select select "csv"
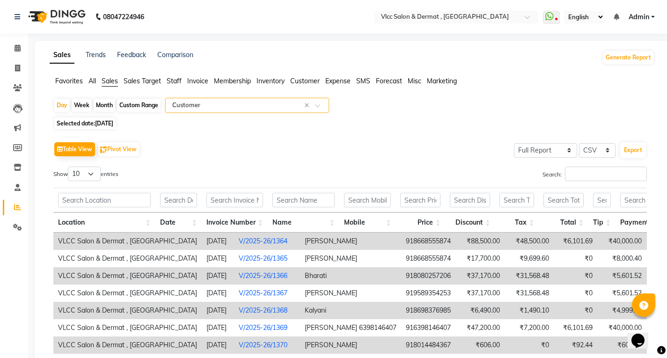
click at [90, 126] on span "Selected date: [DATE]" at bounding box center [84, 124] width 61 height 12
select select "8"
select select "2025"
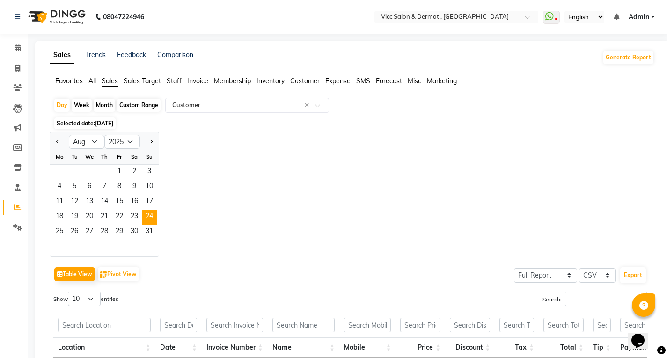
drag, startPoint x: 228, startPoint y: 200, endPoint x: 206, endPoint y: 197, distance: 21.8
click at [229, 200] on div "Jan Feb Mar Apr May Jun [DATE] Aug Sep Oct Nov [DATE] 2016 2017 2018 2019 2020 …" at bounding box center [352, 194] width 605 height 125
click at [151, 214] on span "24" at bounding box center [149, 217] width 15 height 15
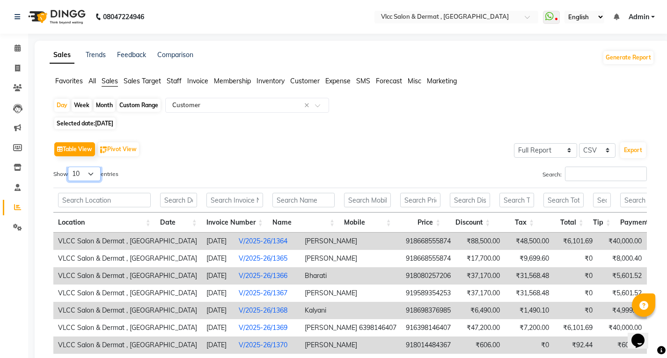
drag, startPoint x: 87, startPoint y: 177, endPoint x: 92, endPoint y: 181, distance: 7.0
click at [87, 177] on select "10 25 50 100" at bounding box center [84, 174] width 33 height 15
select select "100"
click at [69, 167] on select "10 25 50 100" at bounding box center [84, 174] width 33 height 15
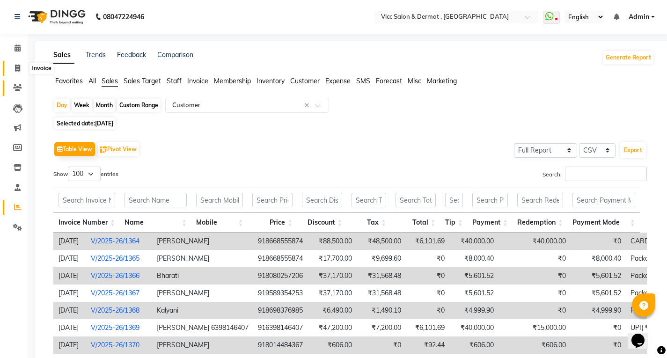
drag, startPoint x: 15, startPoint y: 66, endPoint x: 25, endPoint y: 86, distance: 22.6
click at [15, 66] on icon at bounding box center [17, 68] width 5 height 7
select select "service"
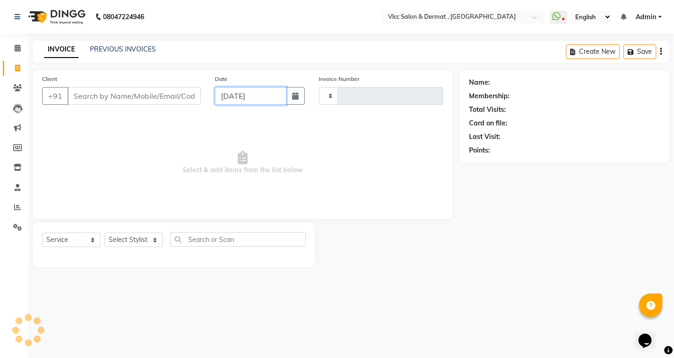
click at [230, 103] on input "[DATE]" at bounding box center [251, 96] width 72 height 18
select select "9"
select select "2025"
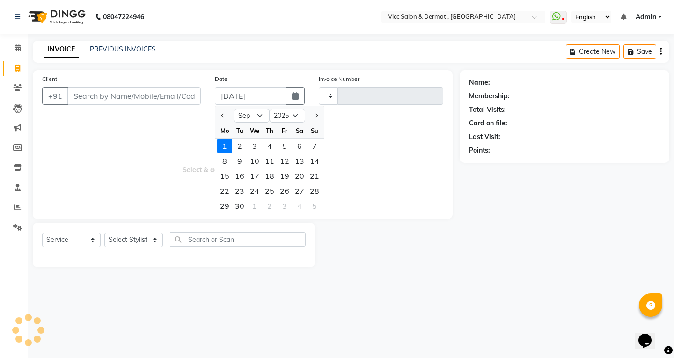
type input "1377"
select select "5256"
drag, startPoint x: 263, startPoint y: 117, endPoint x: 258, endPoint y: 122, distance: 6.6
click at [263, 117] on select "Jan Feb Mar Apr May Jun [DATE] Aug Sep Oct Nov Dec" at bounding box center [252, 116] width 36 height 14
select select "8"
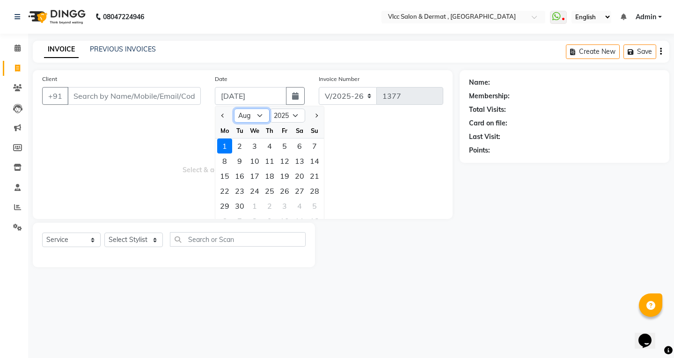
click at [234, 109] on select "Jan Feb Mar Apr May Jun [DATE] Aug Sep Oct Nov Dec" at bounding box center [252, 116] width 36 height 14
click at [311, 191] on div "24" at bounding box center [314, 191] width 15 height 15
type input "[DATE]"
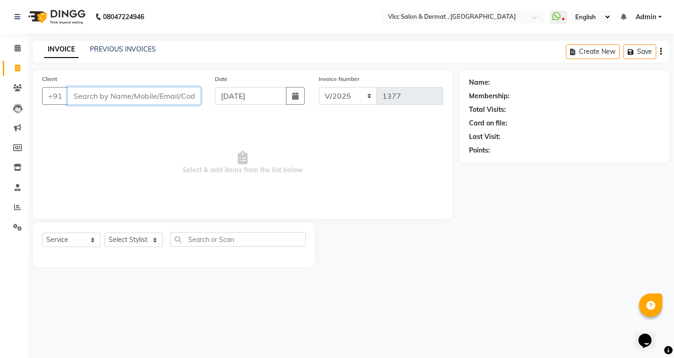
click at [130, 97] on input "Client" at bounding box center [133, 96] width 133 height 18
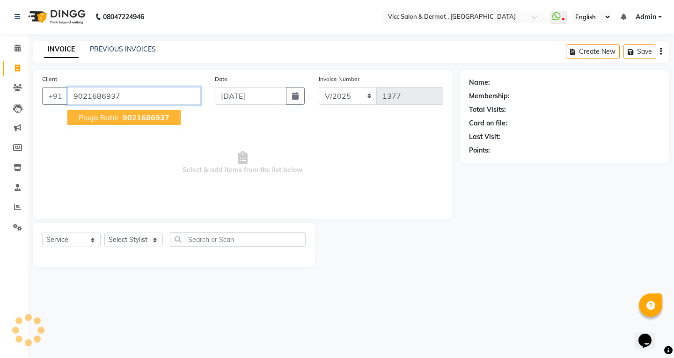
type input "9021686937"
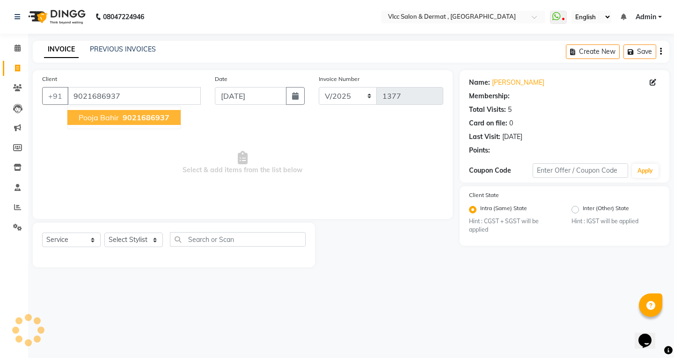
select select "1: Object"
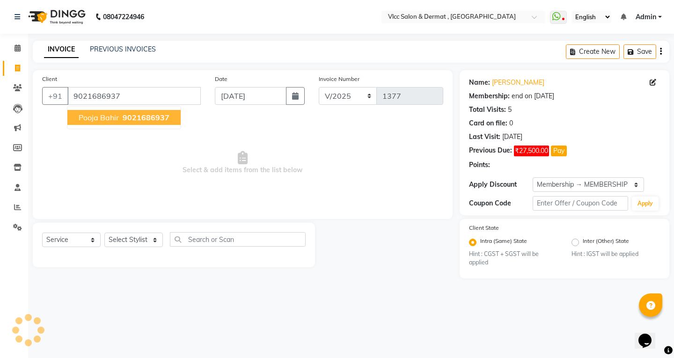
drag, startPoint x: 92, startPoint y: 121, endPoint x: 97, endPoint y: 123, distance: 6.1
click at [93, 121] on span "pooja bahir" at bounding box center [99, 117] width 40 height 9
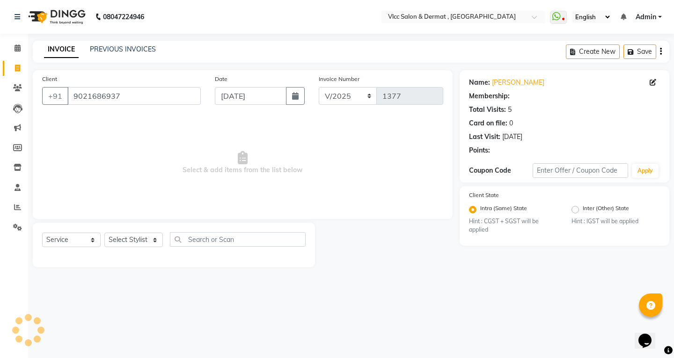
select select "1: Object"
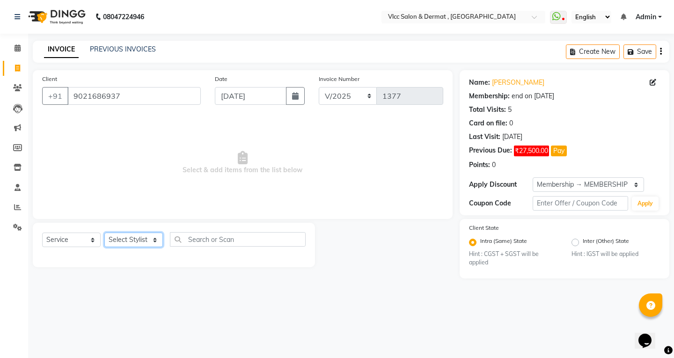
click at [133, 239] on select "Select Stylist [PERSON_NAME] [PERSON_NAME] [PERSON_NAME] [PERSON_NAME] [PERSON_…" at bounding box center [133, 240] width 59 height 15
select select "37781"
click at [104, 233] on select "Select Stylist [PERSON_NAME] [PERSON_NAME] [PERSON_NAME] [PERSON_NAME] [PERSON_…" at bounding box center [133, 240] width 59 height 15
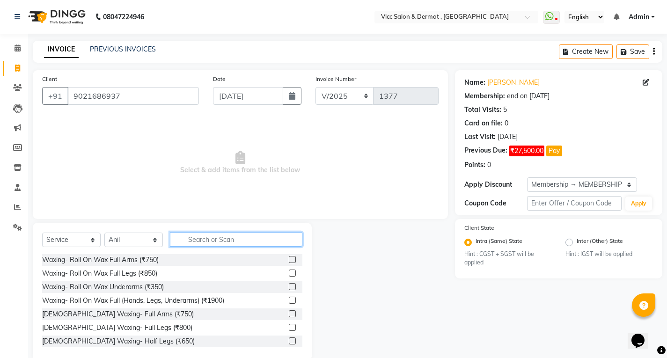
click at [216, 237] on input "text" at bounding box center [236, 239] width 133 height 15
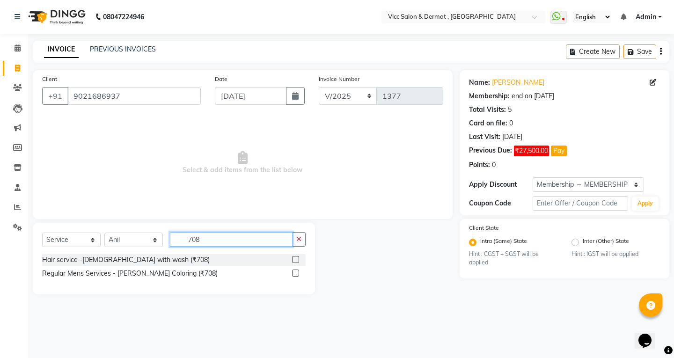
type input "708"
click at [295, 257] on label at bounding box center [295, 259] width 7 height 7
click at [295, 257] on input "checkbox" at bounding box center [295, 260] width 6 height 6
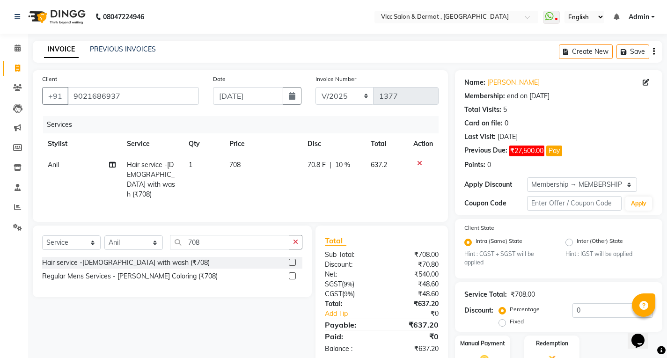
checkbox input "false"
click at [261, 172] on td "708" at bounding box center [263, 180] width 78 height 51
select select "37781"
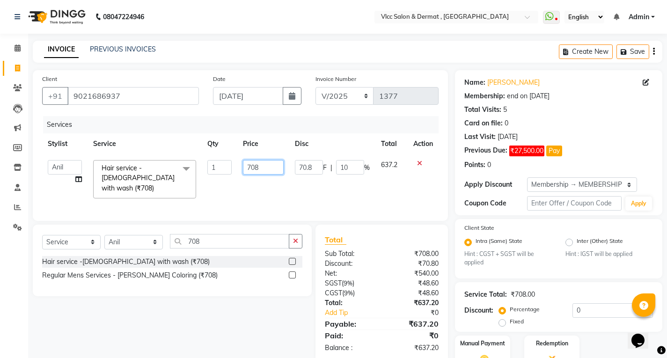
click at [262, 168] on input "708" at bounding box center [263, 167] width 41 height 15
type input "7"
type input "690"
click at [274, 190] on td "690" at bounding box center [263, 180] width 52 height 50
select select "37781"
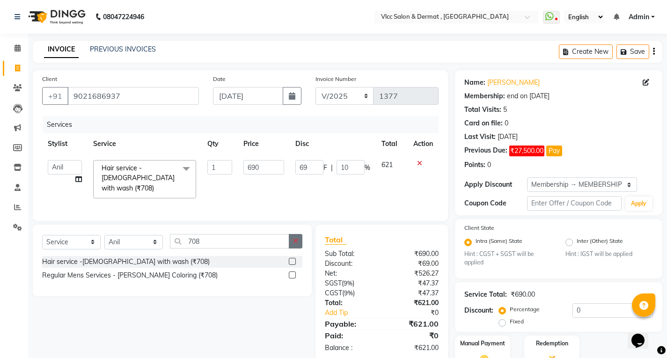
click at [299, 237] on button "button" at bounding box center [296, 241] width 14 height 15
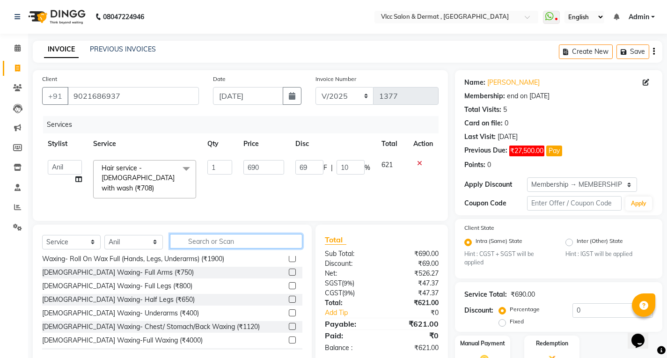
scroll to position [94, 0]
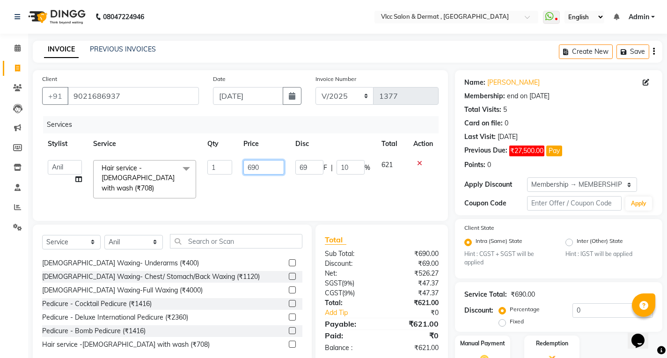
click at [271, 168] on input "690" at bounding box center [264, 167] width 41 height 15
type input "6"
click at [268, 171] on input "number" at bounding box center [264, 167] width 41 height 15
type input "708"
click at [256, 190] on td "708" at bounding box center [264, 180] width 52 height 50
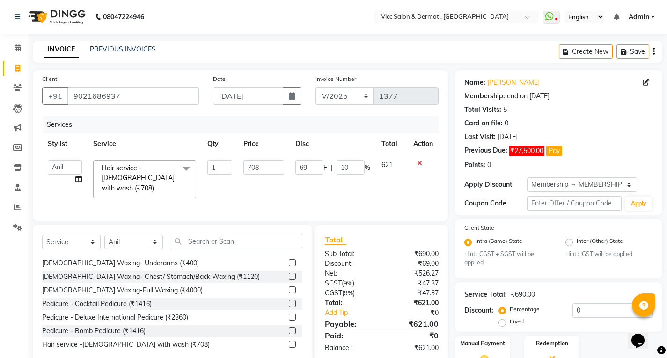
select select "37781"
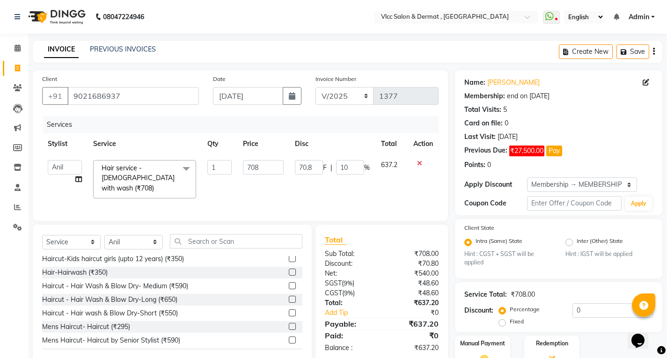
scroll to position [234, 0]
click at [209, 237] on input "text" at bounding box center [236, 241] width 133 height 15
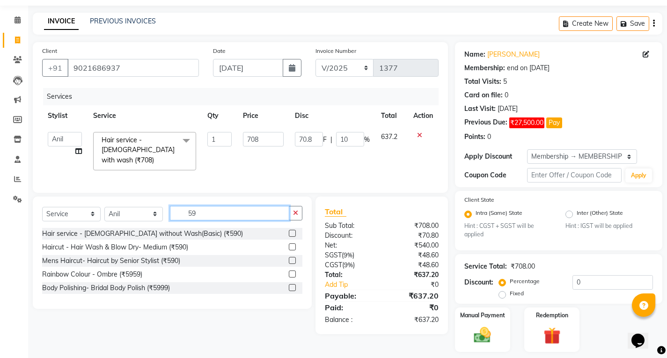
scroll to position [0, 0]
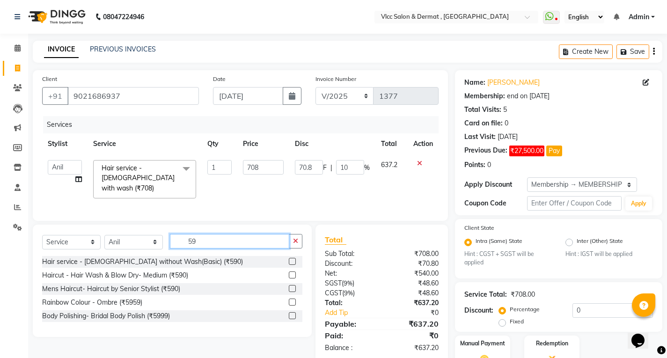
type input "59"
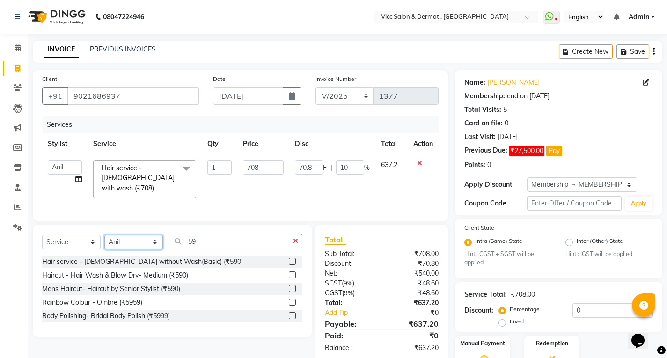
click at [143, 235] on select "Select Stylist [PERSON_NAME] [PERSON_NAME] [PERSON_NAME] [PERSON_NAME] [PERSON_…" at bounding box center [133, 242] width 59 height 15
select select "71588"
click at [104, 235] on select "Select Stylist [PERSON_NAME] [PERSON_NAME] [PERSON_NAME] [PERSON_NAME] [PERSON_…" at bounding box center [133, 242] width 59 height 15
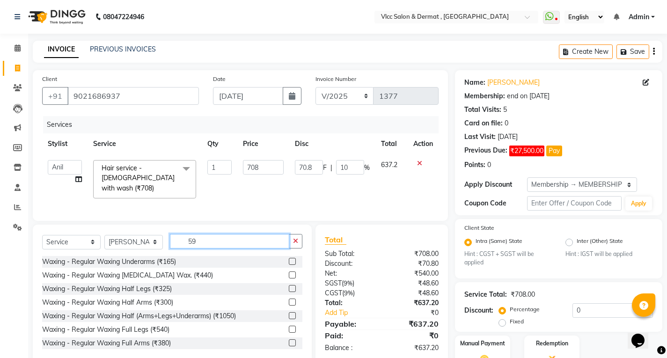
click at [214, 243] on input "59" at bounding box center [229, 241] width 119 height 15
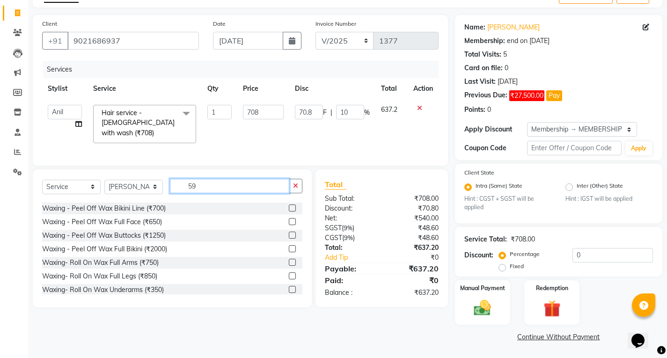
scroll to position [234, 0]
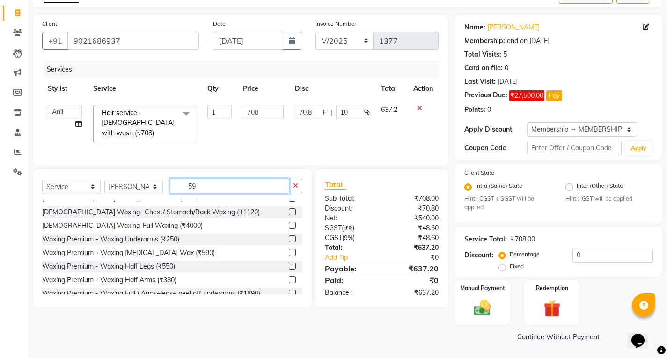
click at [211, 185] on input "59" at bounding box center [229, 186] width 119 height 15
type input "59"
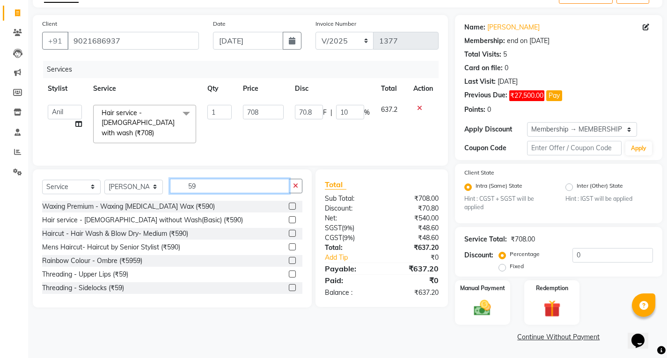
scroll to position [47, 0]
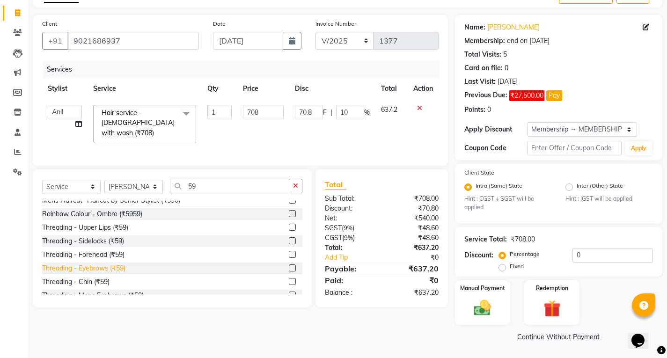
click at [111, 265] on div "Threading - Eyebrows (₹59)" at bounding box center [83, 269] width 83 height 10
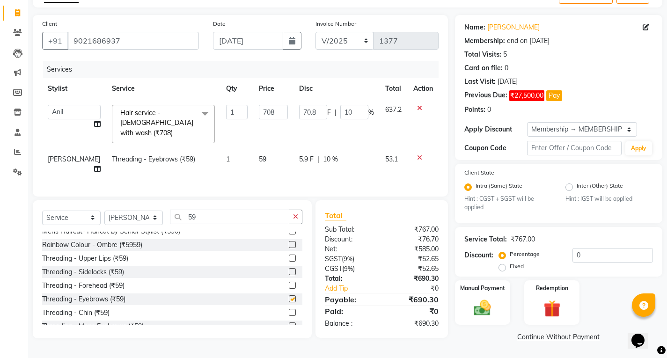
checkbox input "false"
click at [295, 214] on icon "button" at bounding box center [295, 217] width 5 height 7
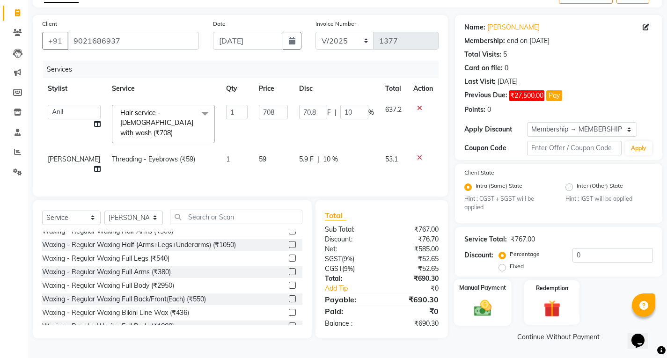
click at [490, 304] on img at bounding box center [482, 308] width 29 height 20
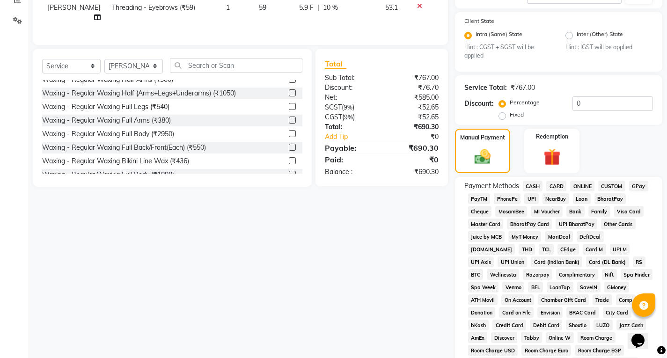
scroll to position [243, 0]
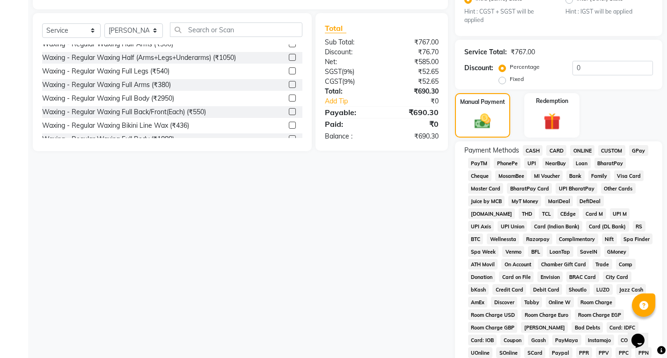
click at [533, 162] on span "UPI" at bounding box center [531, 163] width 15 height 11
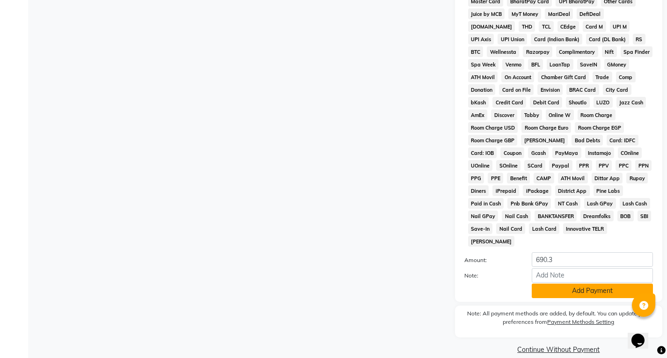
click at [563, 284] on button "Add Payment" at bounding box center [592, 291] width 121 height 15
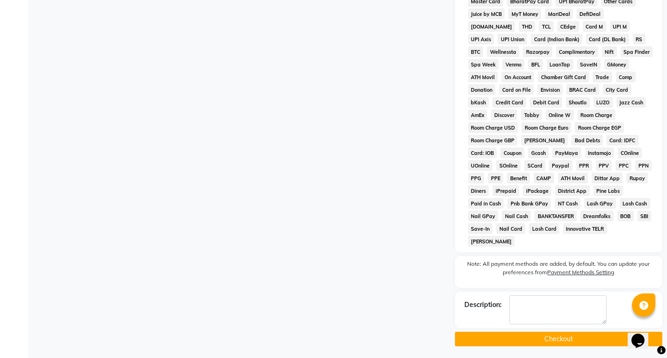
scroll to position [420, 0]
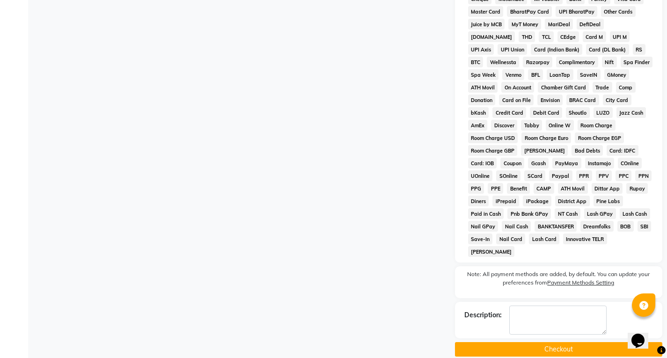
click at [565, 342] on button "Checkout" at bounding box center [558, 349] width 207 height 15
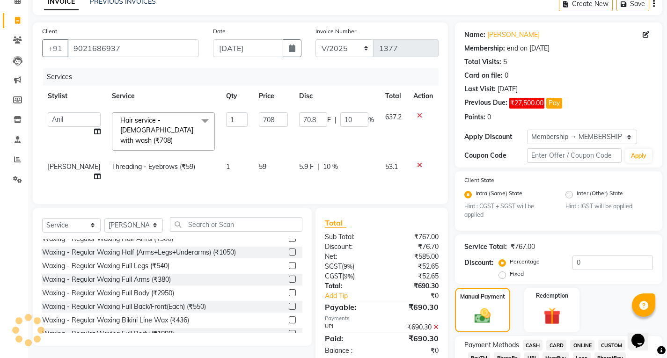
scroll to position [0, 0]
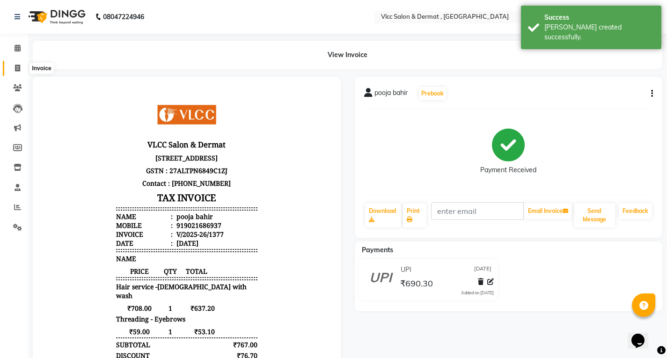
click at [19, 65] on icon at bounding box center [17, 68] width 5 height 7
select select "5256"
select select "service"
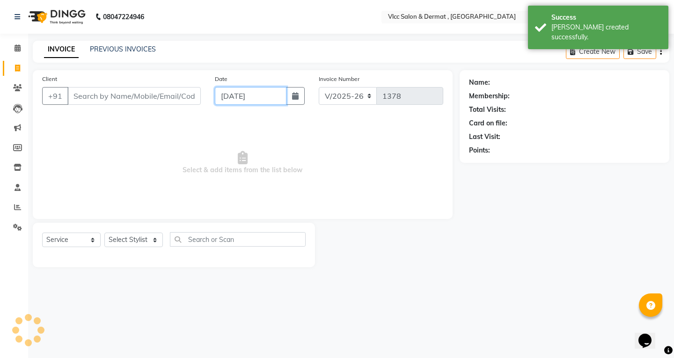
click at [237, 98] on input "[DATE]" at bounding box center [251, 96] width 72 height 18
select select "9"
select select "2025"
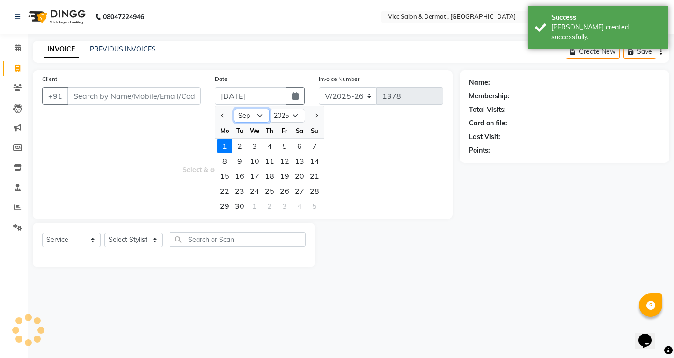
drag, startPoint x: 259, startPoint y: 115, endPoint x: 260, endPoint y: 121, distance: 6.2
click at [260, 115] on select "Jan Feb Mar Apr May Jun [DATE] Aug Sep Oct Nov Dec" at bounding box center [252, 116] width 36 height 14
select select "8"
click at [234, 109] on select "Jan Feb Mar Apr May Jun [DATE] Aug Sep Oct Nov Dec" at bounding box center [252, 116] width 36 height 14
click at [315, 187] on div "24" at bounding box center [314, 191] width 15 height 15
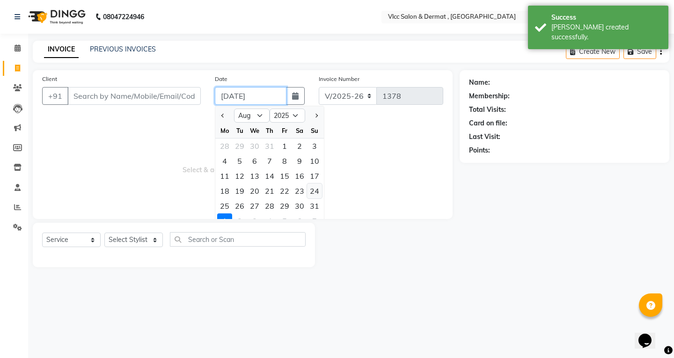
type input "[DATE]"
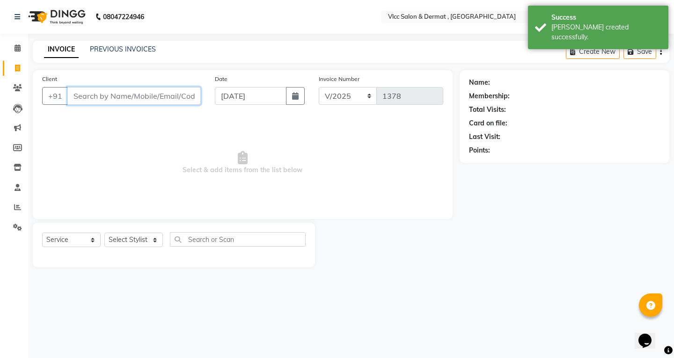
click at [118, 96] on input "Client" at bounding box center [133, 96] width 133 height 18
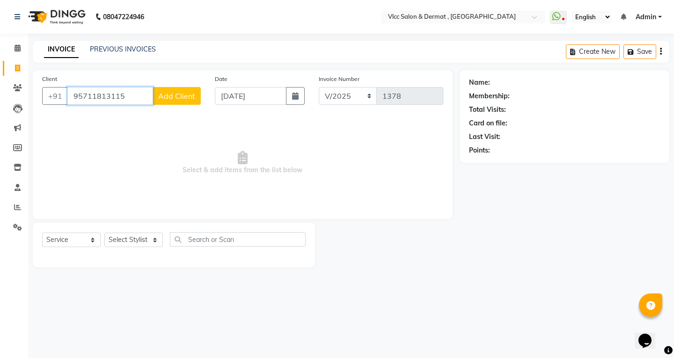
type input "95711813115"
click at [173, 98] on span "Add Client" at bounding box center [176, 95] width 37 height 9
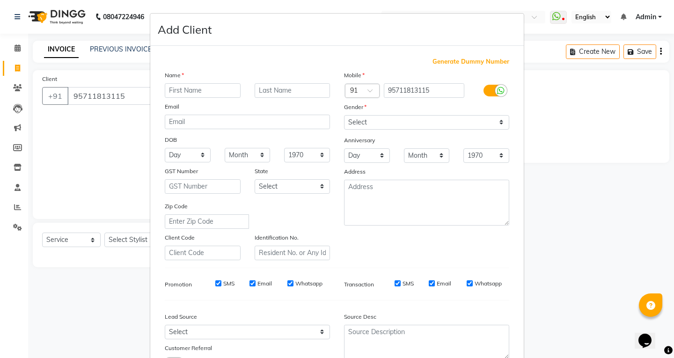
click at [192, 94] on input "text" at bounding box center [203, 90] width 76 height 15
type input "P"
type input "Pinky"
drag, startPoint x: 277, startPoint y: 114, endPoint x: 299, endPoint y: 117, distance: 21.7
click at [278, 113] on div "Email" at bounding box center [247, 108] width 179 height 13
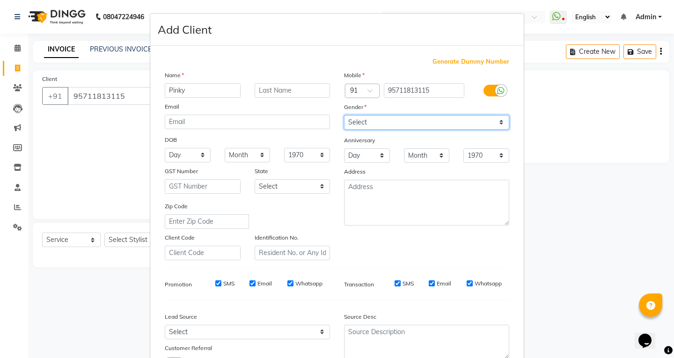
drag, startPoint x: 341, startPoint y: 123, endPoint x: 346, endPoint y: 128, distance: 6.7
click at [344, 123] on select "Select [DEMOGRAPHIC_DATA] [DEMOGRAPHIC_DATA] Other Prefer Not To Say" at bounding box center [426, 122] width 165 height 15
select select "[DEMOGRAPHIC_DATA]"
click at [344, 115] on select "Select [DEMOGRAPHIC_DATA] [DEMOGRAPHIC_DATA] Other Prefer Not To Say" at bounding box center [426, 122] width 165 height 15
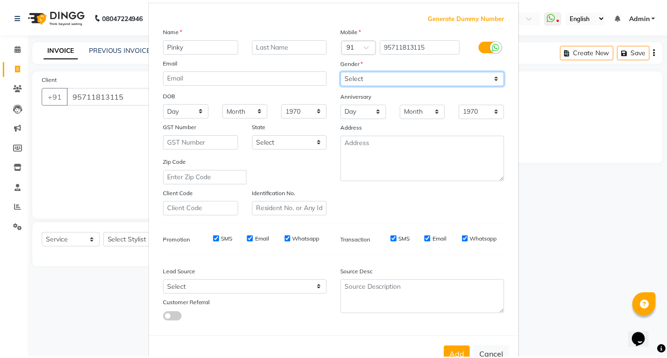
scroll to position [74, 0]
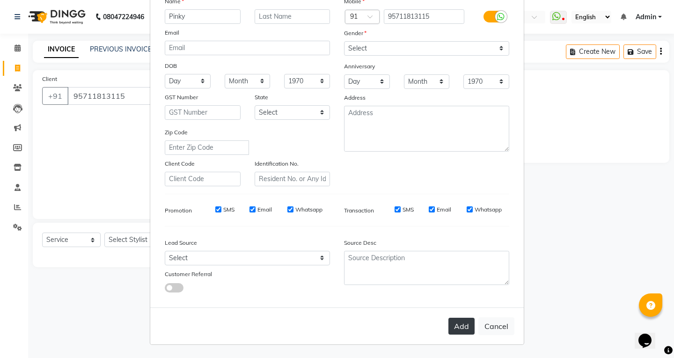
click at [461, 318] on button "Add" at bounding box center [462, 326] width 26 height 17
select select
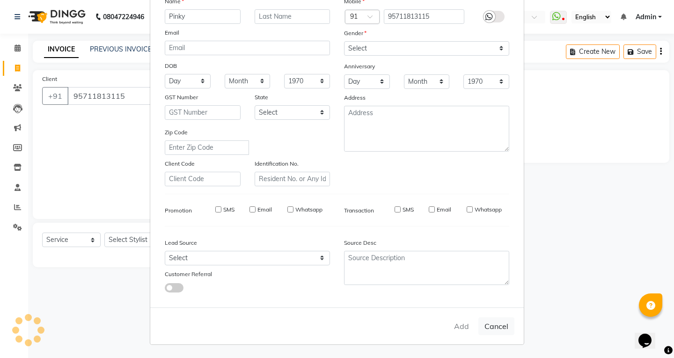
select select
checkbox input "false"
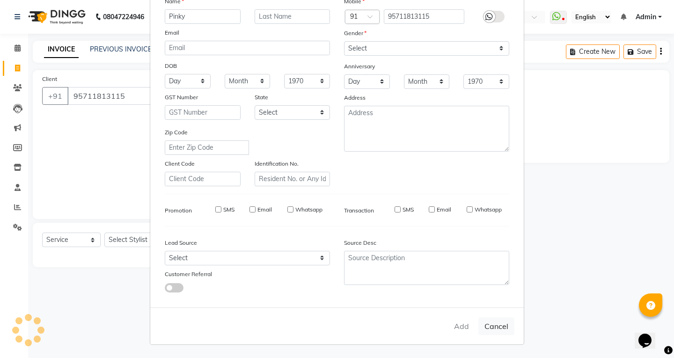
checkbox input "false"
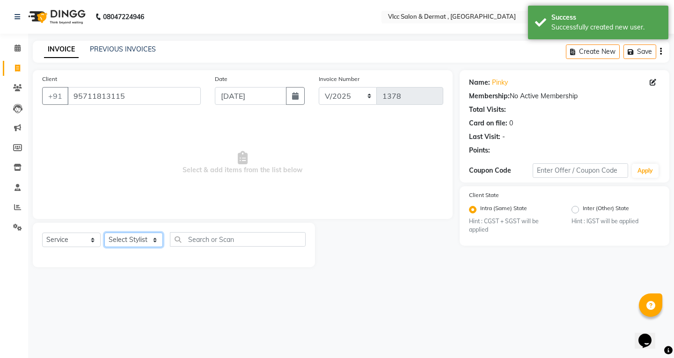
click at [134, 240] on select "Select Stylist [PERSON_NAME] [PERSON_NAME] [PERSON_NAME] [PERSON_NAME] [PERSON_…" at bounding box center [133, 240] width 59 height 15
select select "61236"
click at [104, 233] on select "Select Stylist [PERSON_NAME] [PERSON_NAME] [PERSON_NAME] [PERSON_NAME] [PERSON_…" at bounding box center [133, 240] width 59 height 15
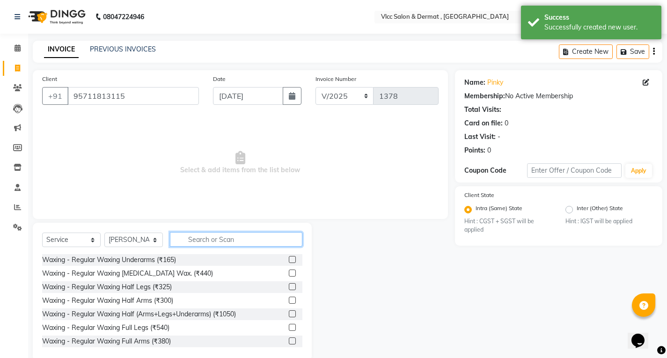
click at [214, 241] on input "text" at bounding box center [236, 239] width 133 height 15
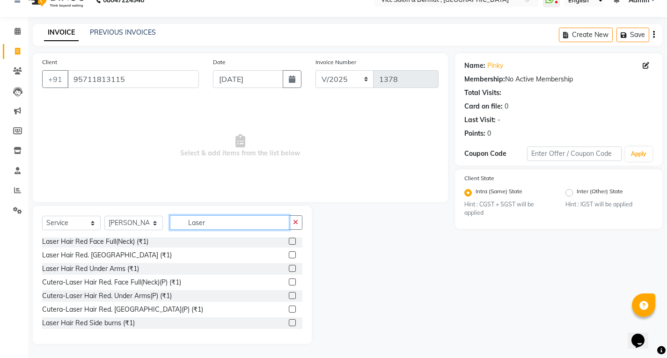
scroll to position [328, 0]
type input "Laser"
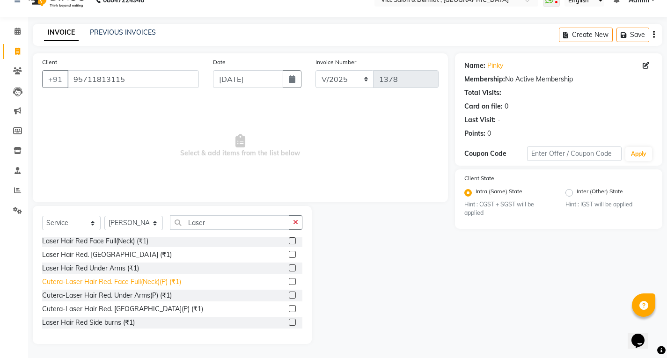
click at [158, 282] on div "Cutera-Laser Hair Red. Face Full(Neck)(P) (₹1)" at bounding box center [111, 282] width 139 height 10
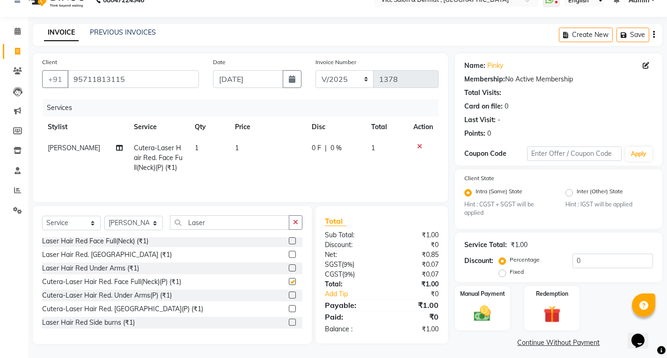
checkbox input "false"
click at [248, 155] on td "1" at bounding box center [267, 158] width 76 height 41
select select "61236"
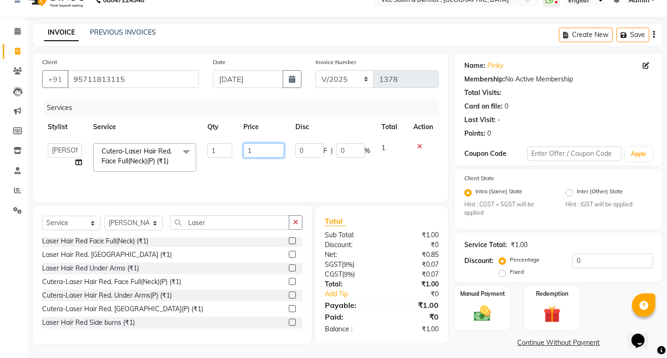
click at [262, 149] on input "1" at bounding box center [264, 150] width 41 height 15
click at [262, 177] on td at bounding box center [264, 158] width 52 height 40
select select "61236"
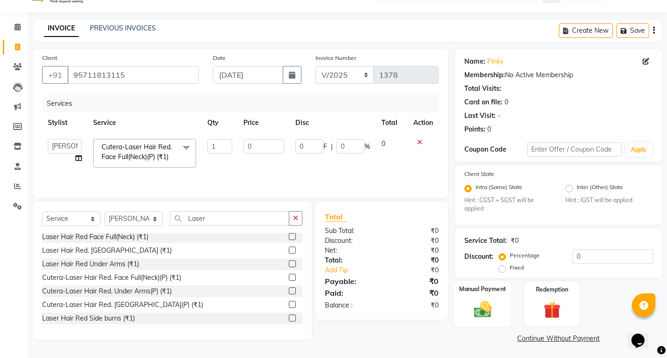
scroll to position [22, 0]
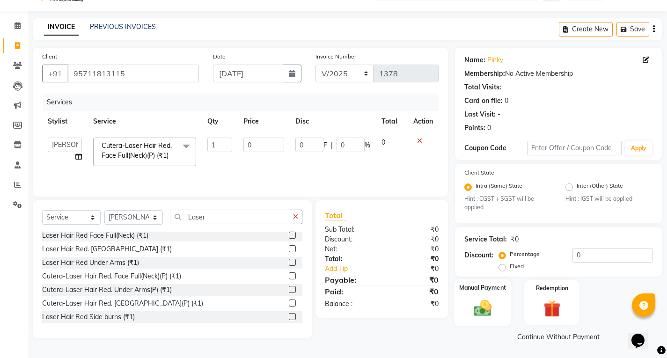
click at [481, 299] on img at bounding box center [482, 308] width 29 height 20
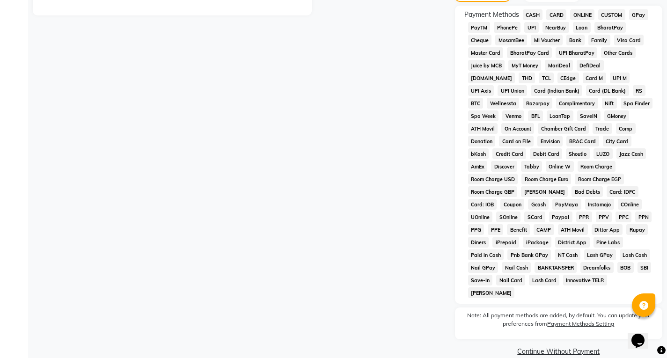
scroll to position [347, 0]
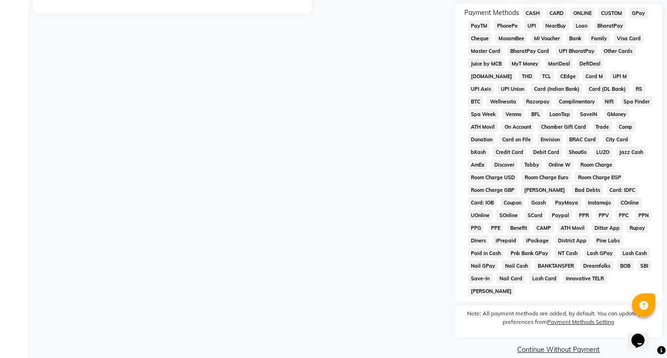
click at [565, 345] on link "Continue Without Payment" at bounding box center [559, 350] width 204 height 10
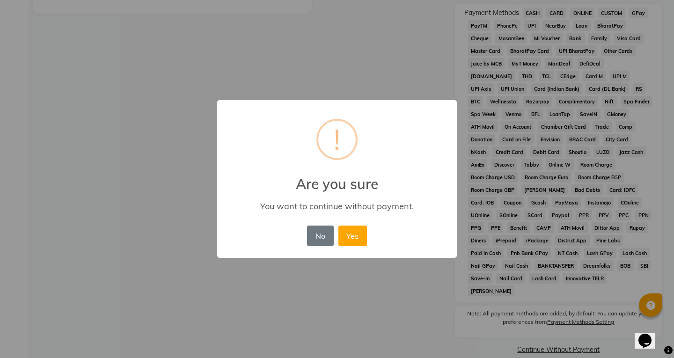
click at [352, 233] on button "Yes" at bounding box center [353, 236] width 29 height 21
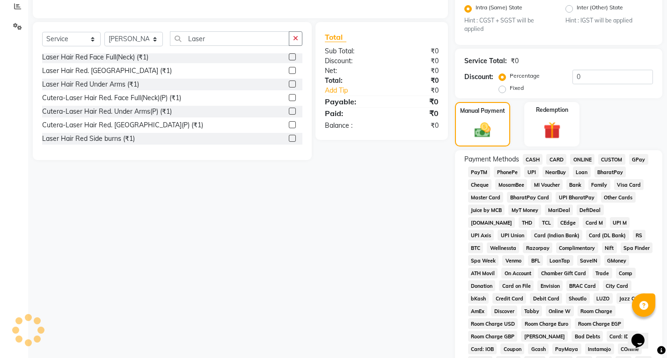
scroll to position [113, 0]
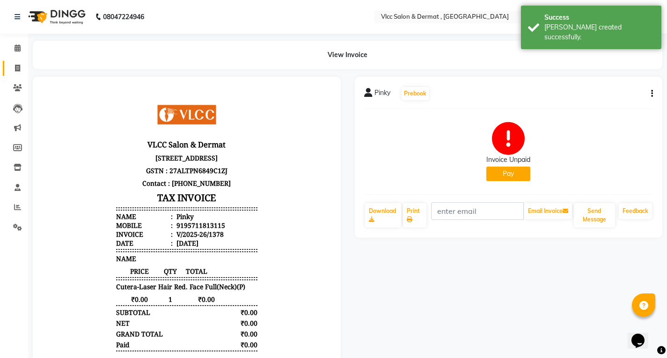
drag, startPoint x: 20, startPoint y: 67, endPoint x: 22, endPoint y: 74, distance: 7.8
click at [20, 67] on icon at bounding box center [17, 68] width 5 height 7
select select "service"
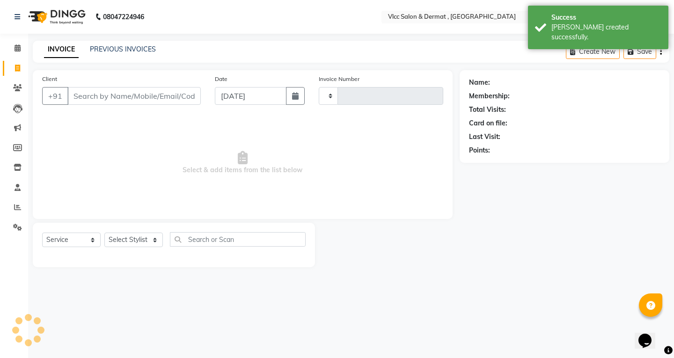
type input "1379"
select select "5256"
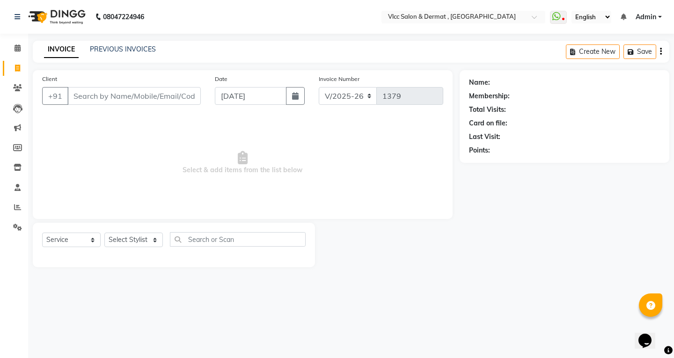
click at [141, 97] on input "Client" at bounding box center [133, 96] width 133 height 18
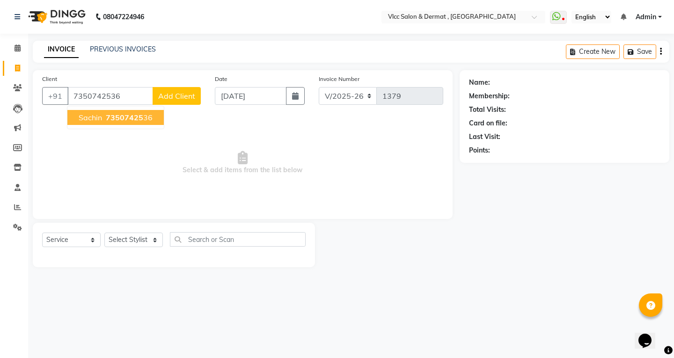
type input "7350742536"
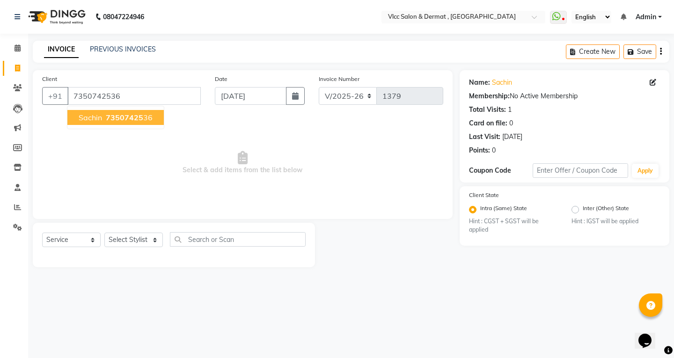
click at [126, 119] on span "73507425" at bounding box center [124, 117] width 37 height 9
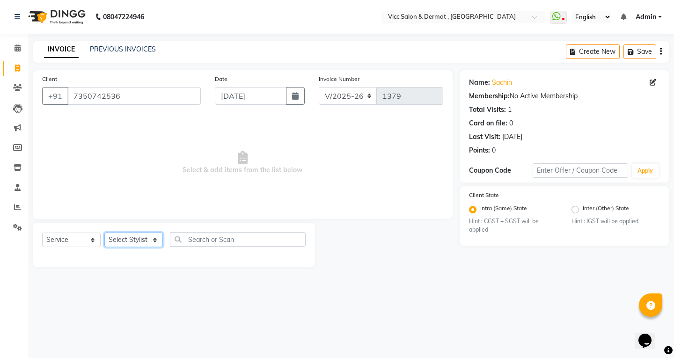
click at [125, 233] on select "Select Stylist [PERSON_NAME] [PERSON_NAME] [PERSON_NAME] [PERSON_NAME] [PERSON_…" at bounding box center [133, 240] width 59 height 15
select select "37781"
click at [104, 233] on select "Select Stylist [PERSON_NAME] [PERSON_NAME] [PERSON_NAME] [PERSON_NAME] [PERSON_…" at bounding box center [133, 240] width 59 height 15
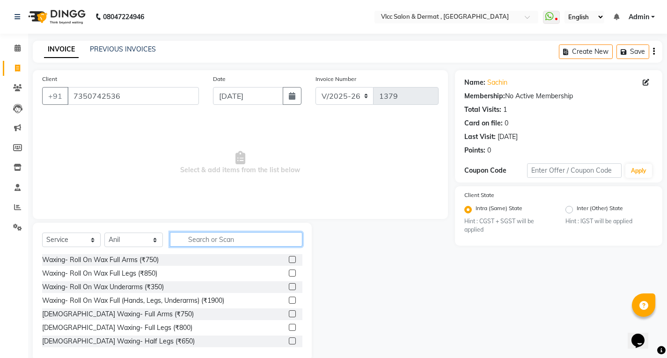
click at [218, 238] on input "text" at bounding box center [236, 239] width 133 height 15
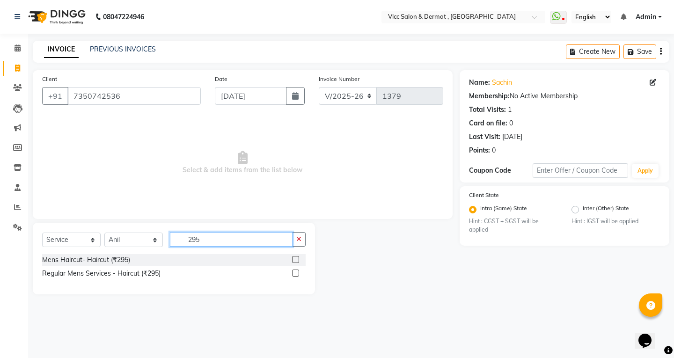
type input "295"
click at [295, 261] on label at bounding box center [295, 259] width 7 height 7
click at [295, 261] on input "checkbox" at bounding box center [295, 260] width 6 height 6
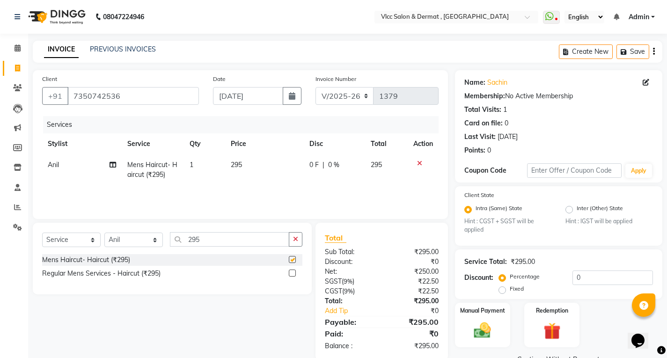
checkbox input "false"
